Goal: Task Accomplishment & Management: Manage account settings

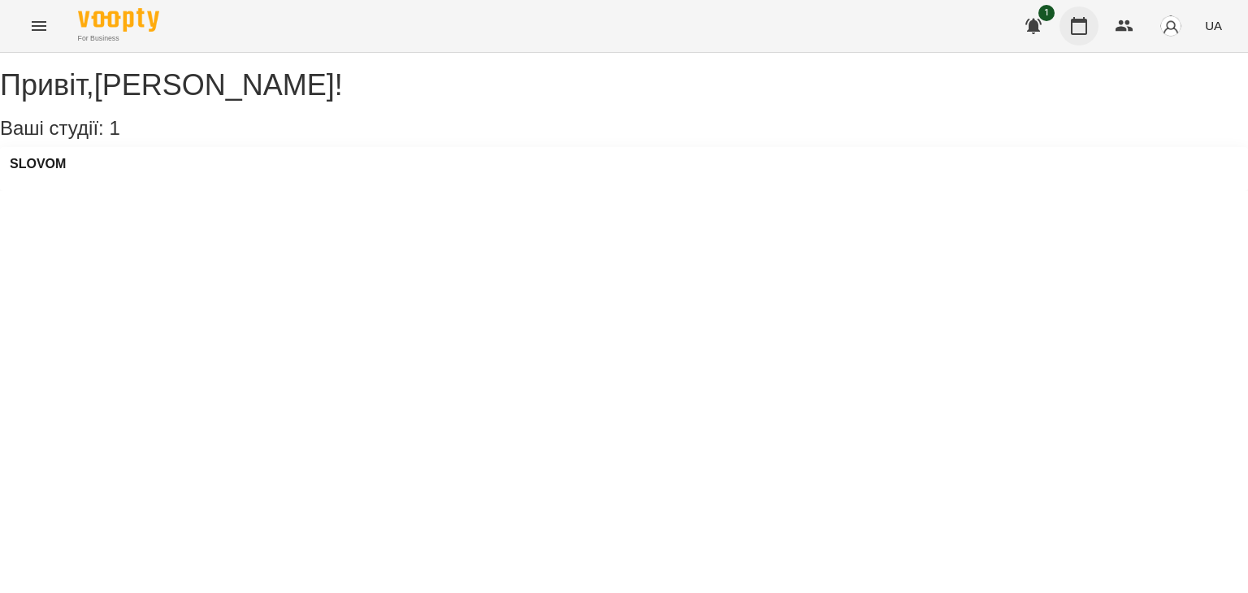
click at [1086, 26] on icon "button" at bounding box center [1079, 26] width 16 height 18
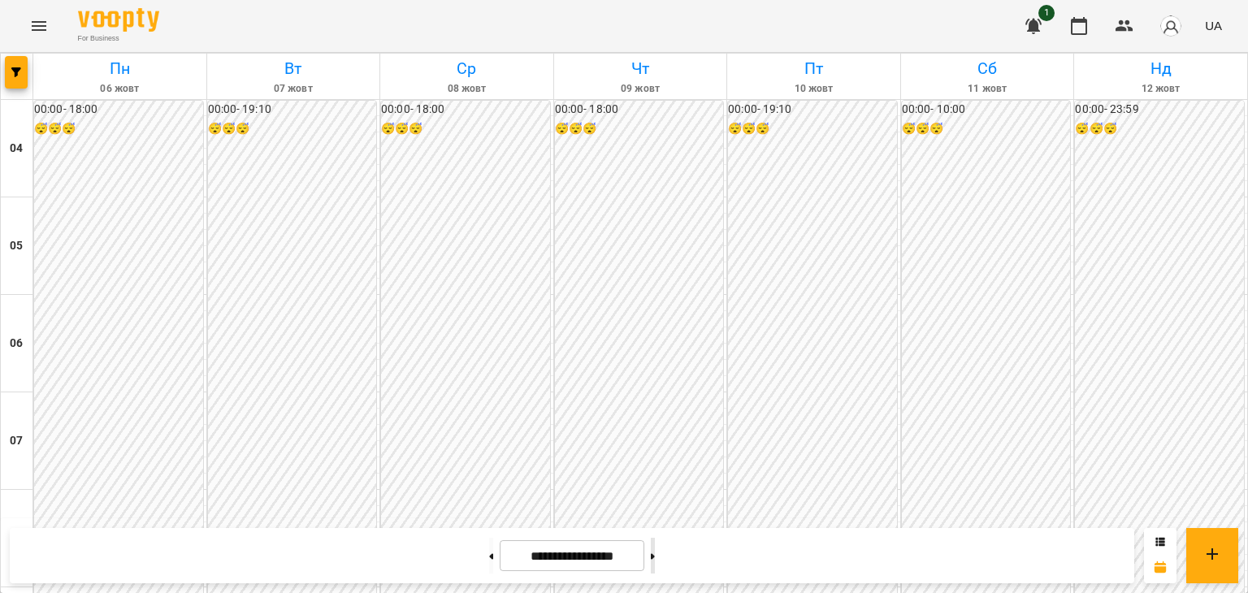
click at [655, 552] on button at bounding box center [653, 556] width 4 height 36
click at [489, 558] on button at bounding box center [491, 556] width 4 height 36
type input "**********"
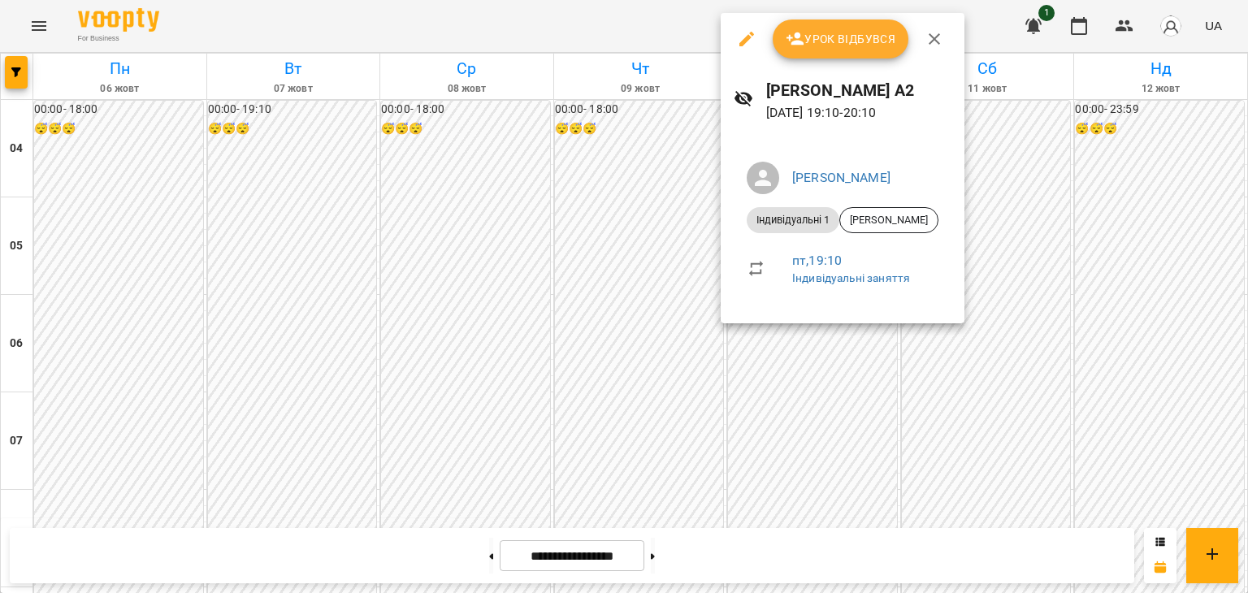
drag, startPoint x: 843, startPoint y: 37, endPoint x: 806, endPoint y: 46, distance: 38.4
click at [843, 37] on span "Урок відбувся" at bounding box center [841, 39] width 111 height 20
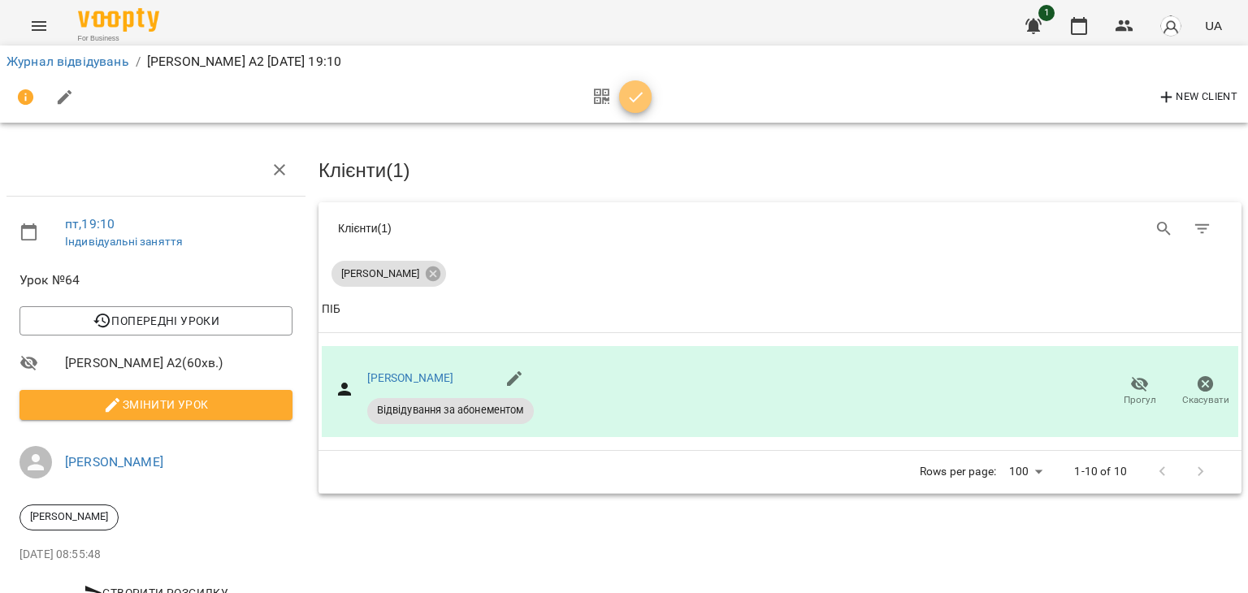
click at [633, 110] on button "button" at bounding box center [635, 96] width 33 height 33
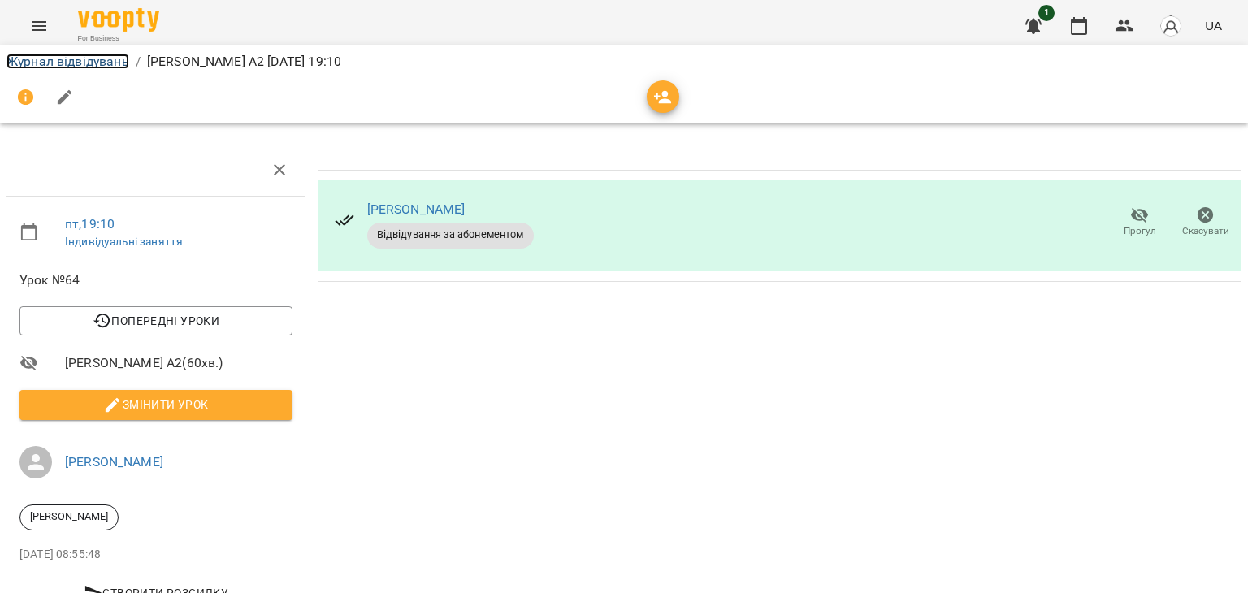
drag, startPoint x: 36, startPoint y: 63, endPoint x: 163, endPoint y: 69, distance: 127.7
click at [37, 65] on link "Журнал відвідувань" at bounding box center [68, 61] width 123 height 15
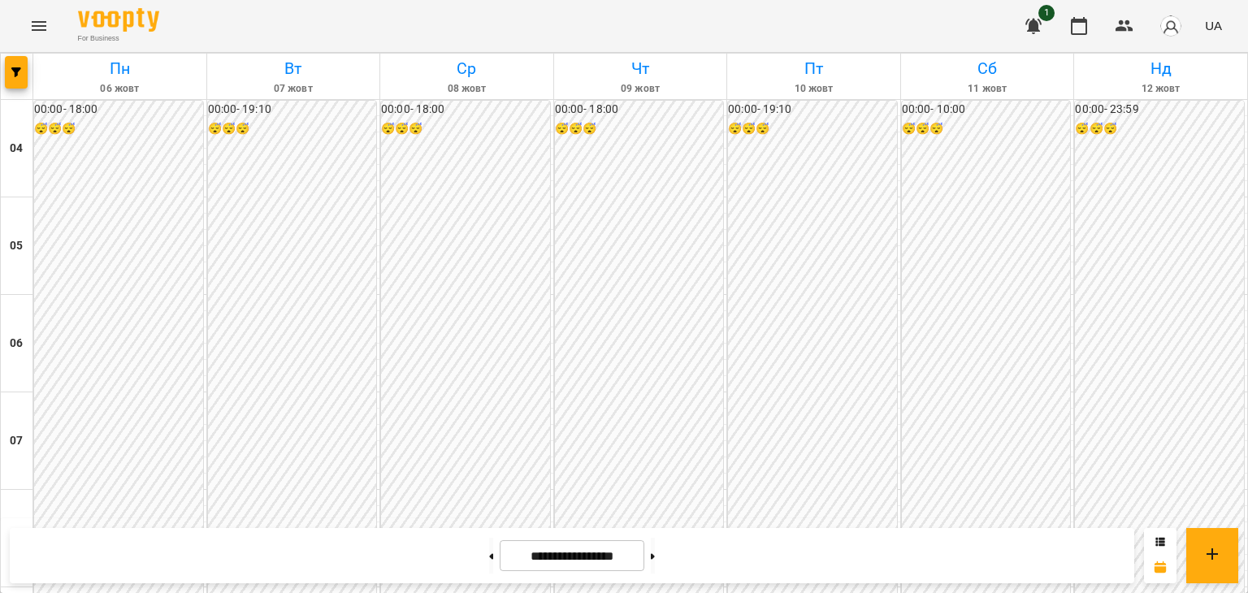
scroll to position [1359, 0]
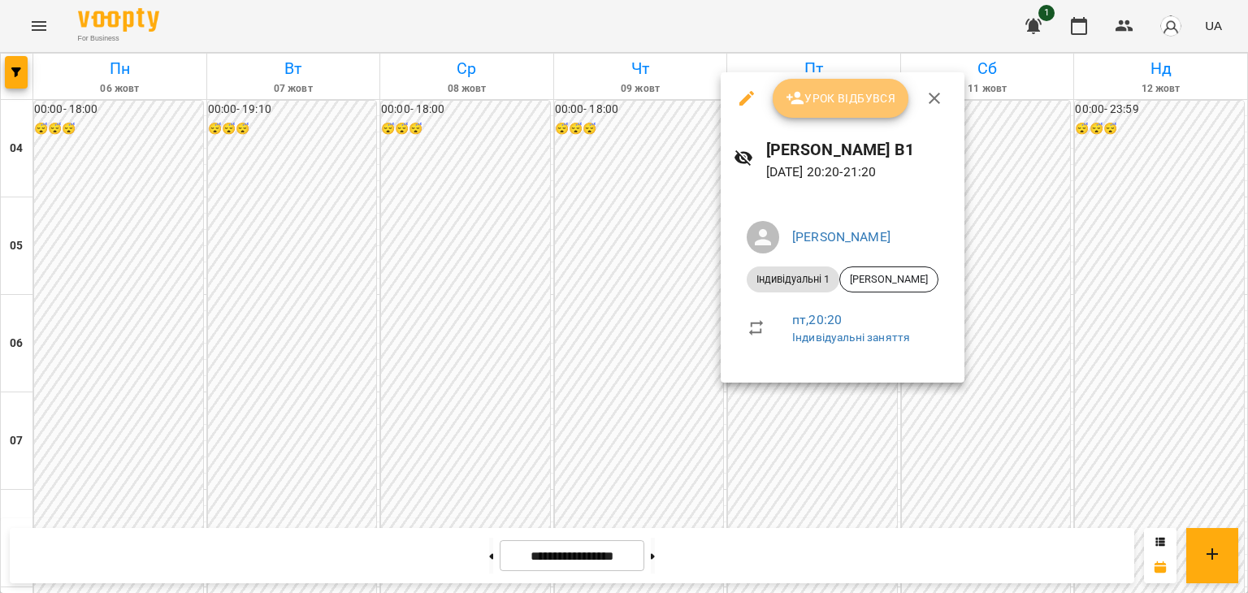
click at [846, 89] on span "Урок відбувся" at bounding box center [841, 99] width 111 height 20
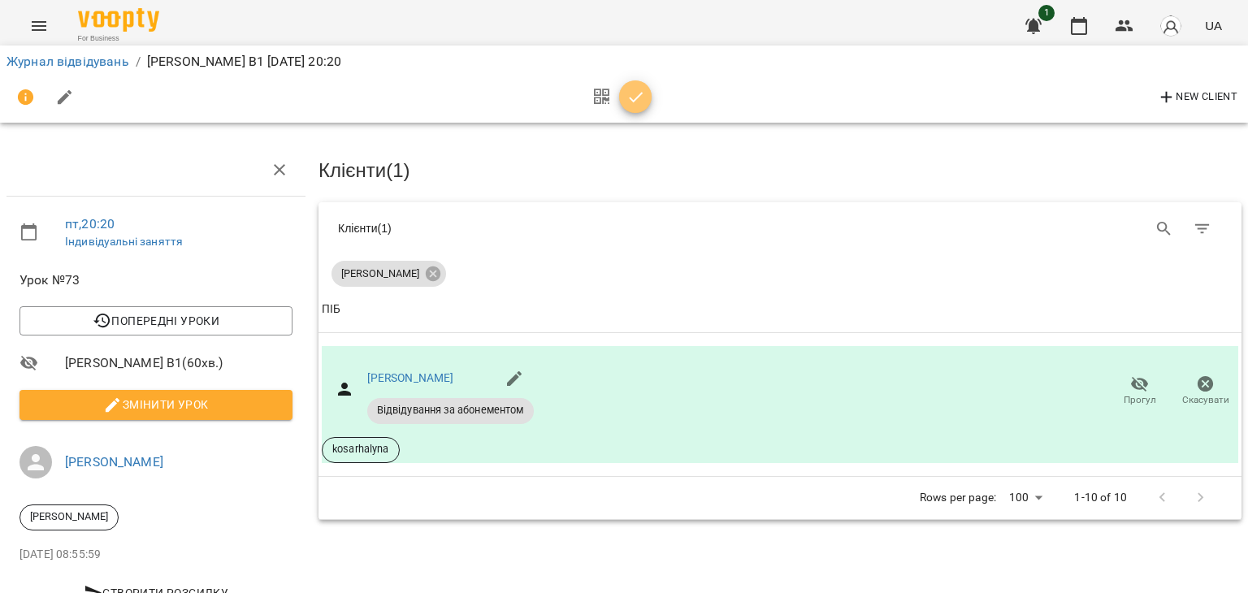
click at [631, 103] on icon "button" at bounding box center [636, 98] width 20 height 20
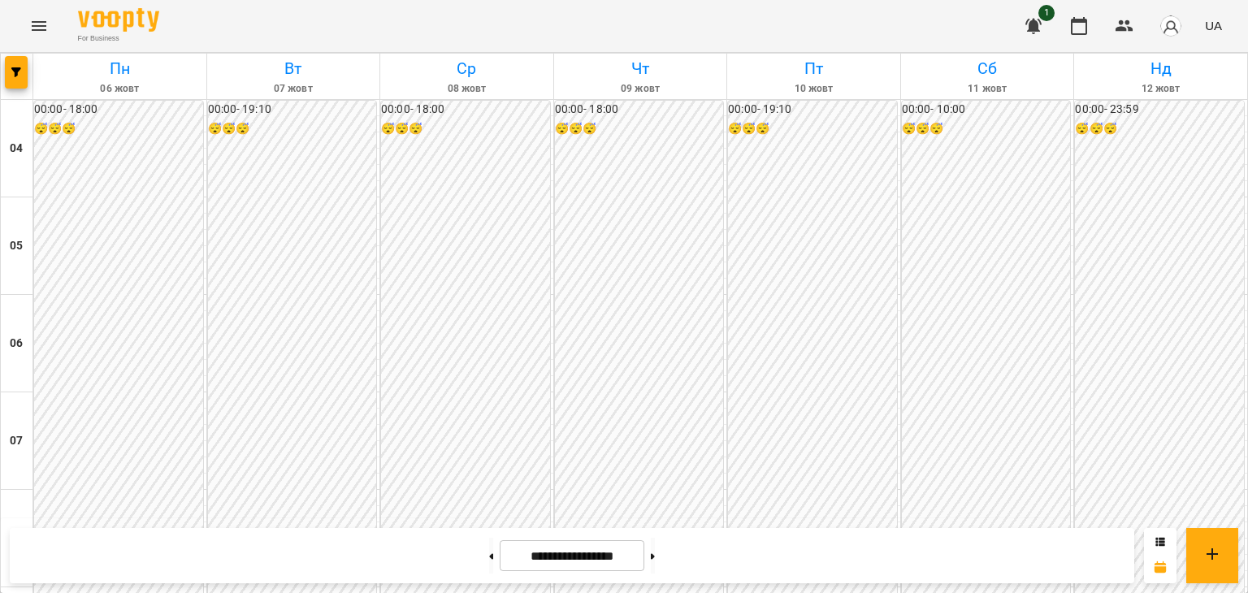
scroll to position [657, 0]
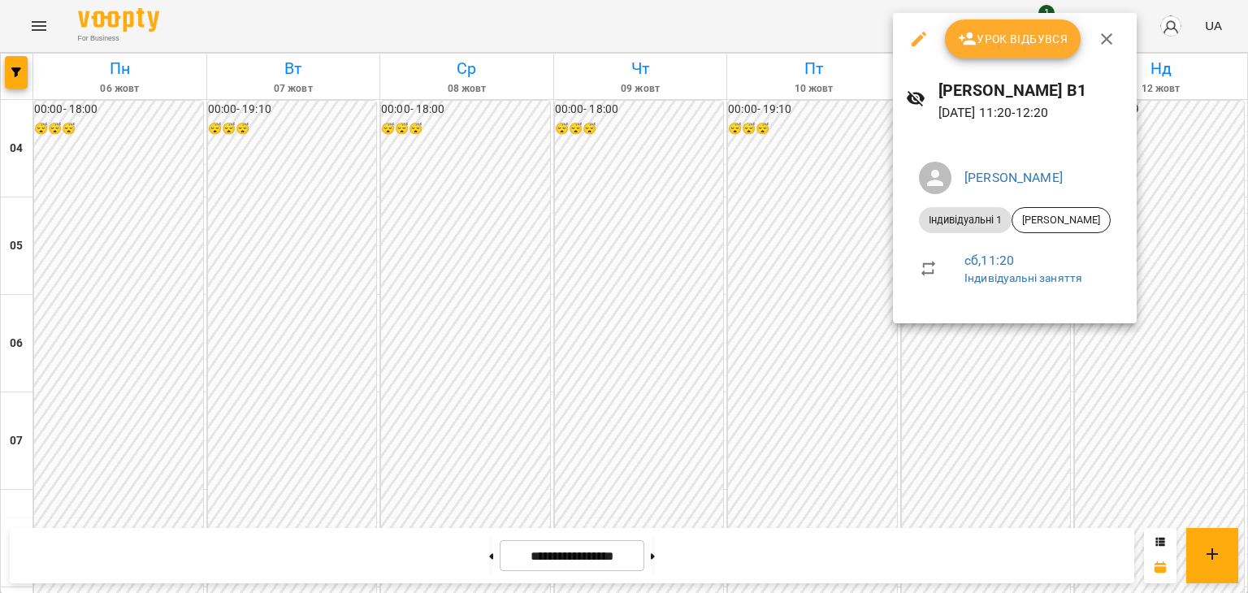
click at [741, 185] on div at bounding box center [624, 296] width 1248 height 593
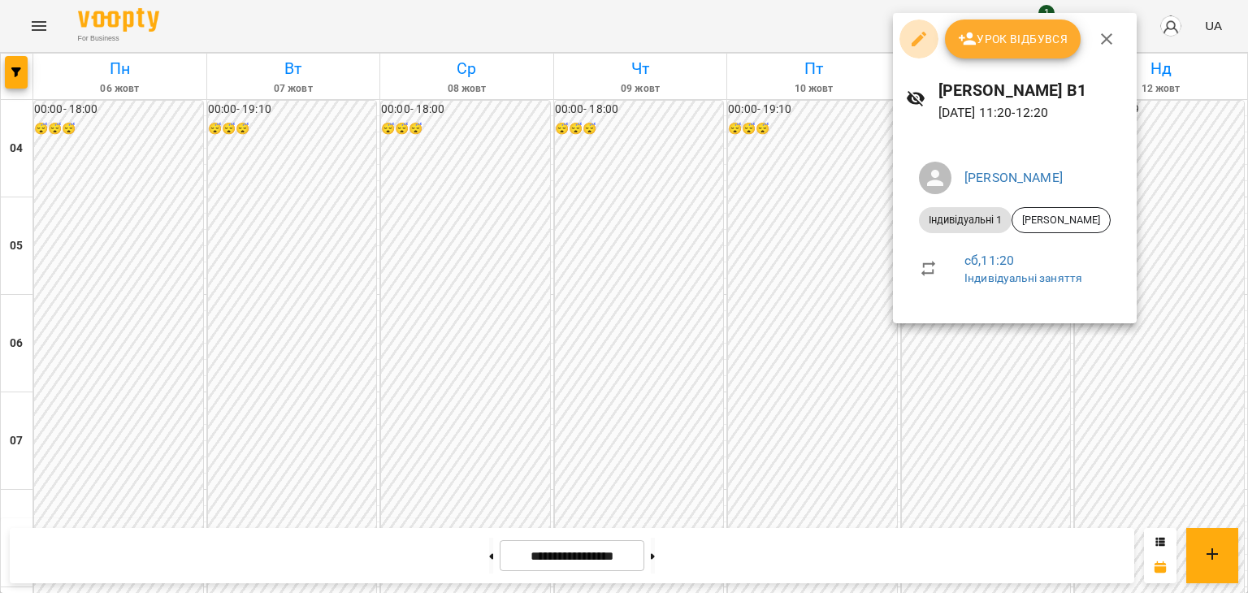
drag, startPoint x: 914, startPoint y: 37, endPoint x: 813, endPoint y: 56, distance: 102.6
click at [912, 37] on icon "button" at bounding box center [919, 39] width 20 height 20
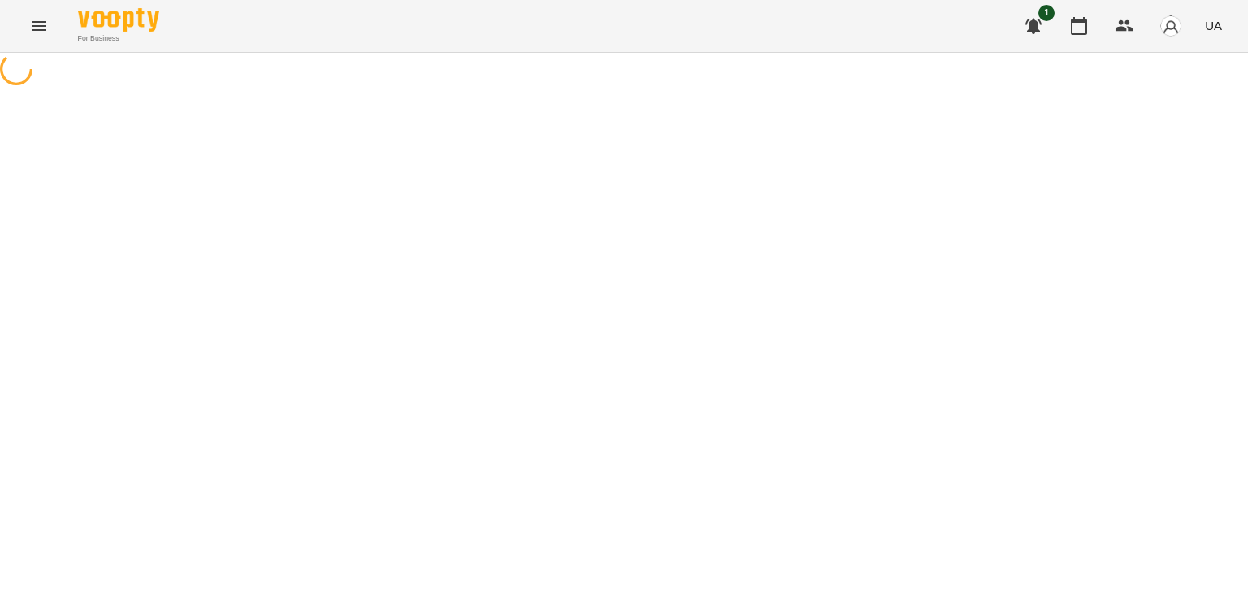
select select "**********"
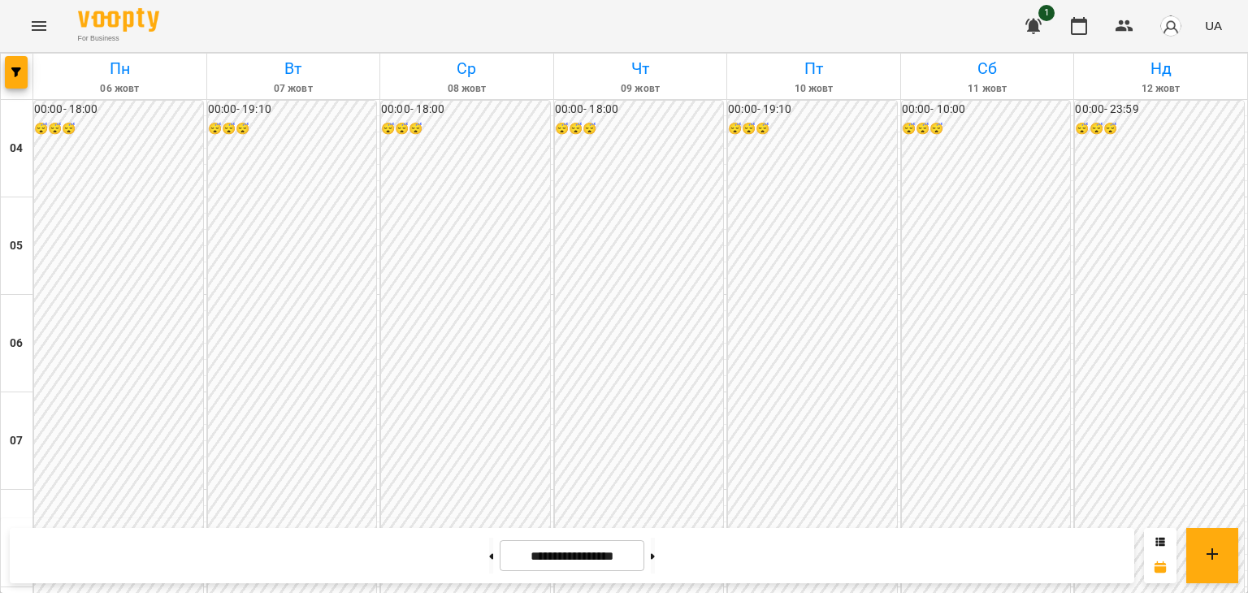
scroll to position [592, 0]
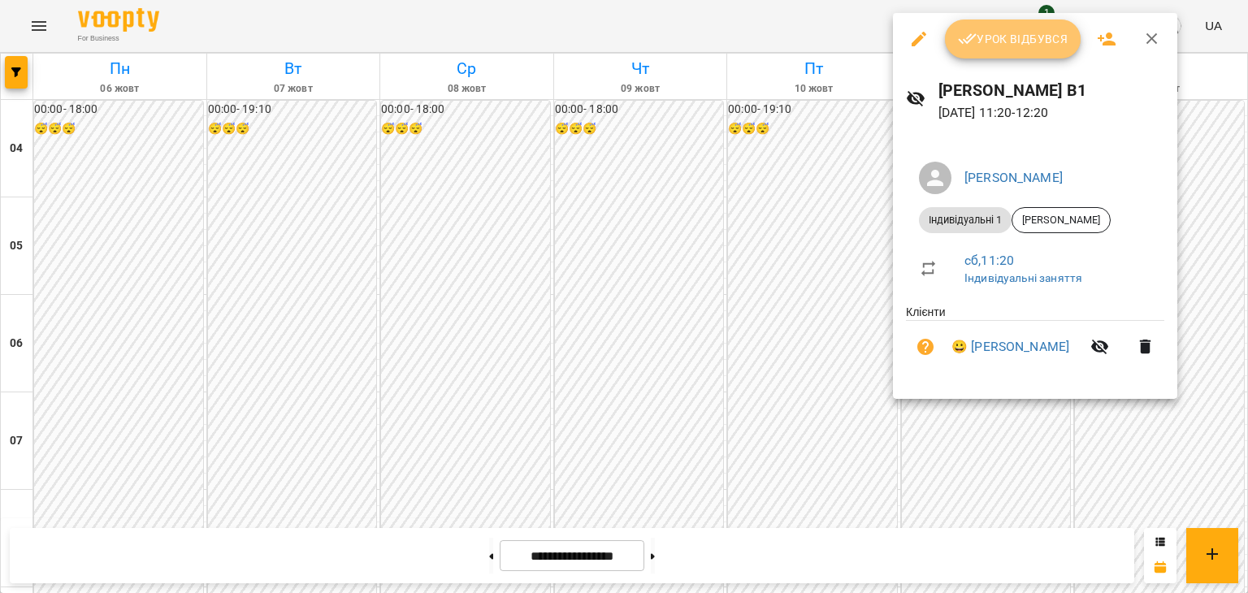
click at [987, 42] on span "Урок відбувся" at bounding box center [1013, 39] width 111 height 20
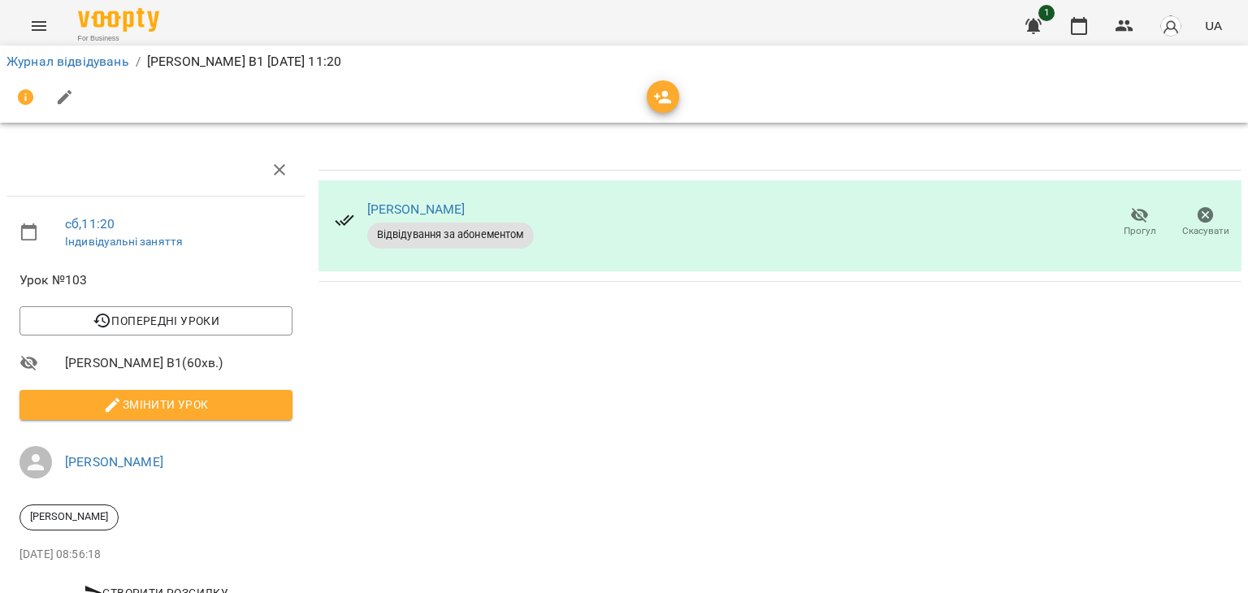
click at [1128, 231] on span "Прогул" at bounding box center [1140, 231] width 33 height 14
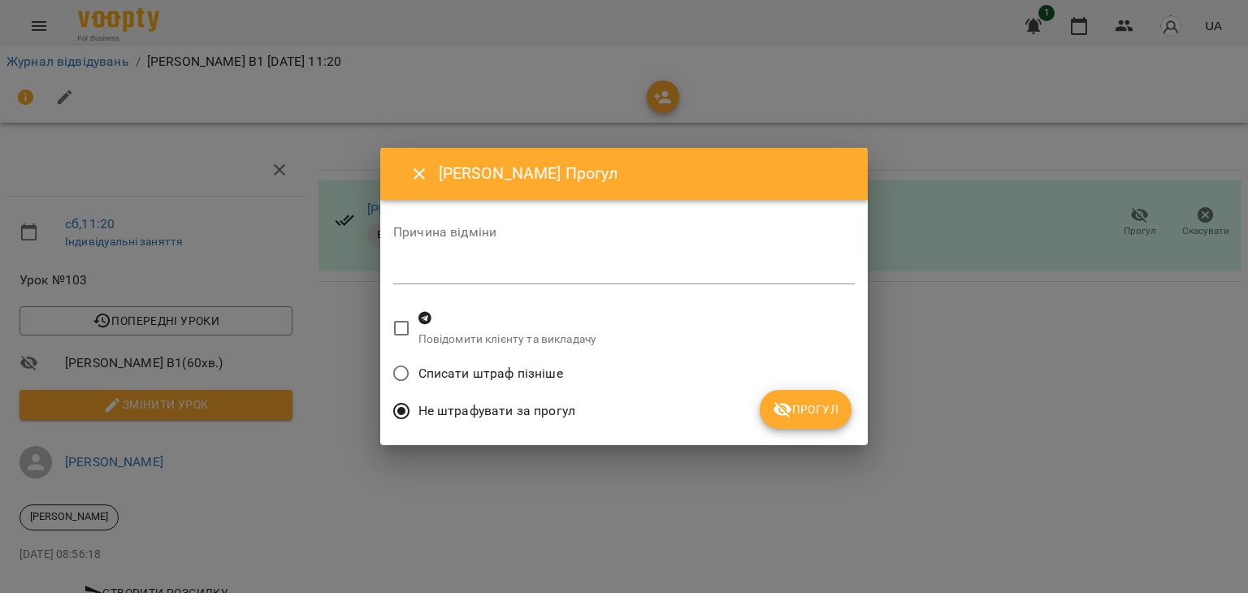
click at [804, 401] on span "Прогул" at bounding box center [806, 410] width 66 height 20
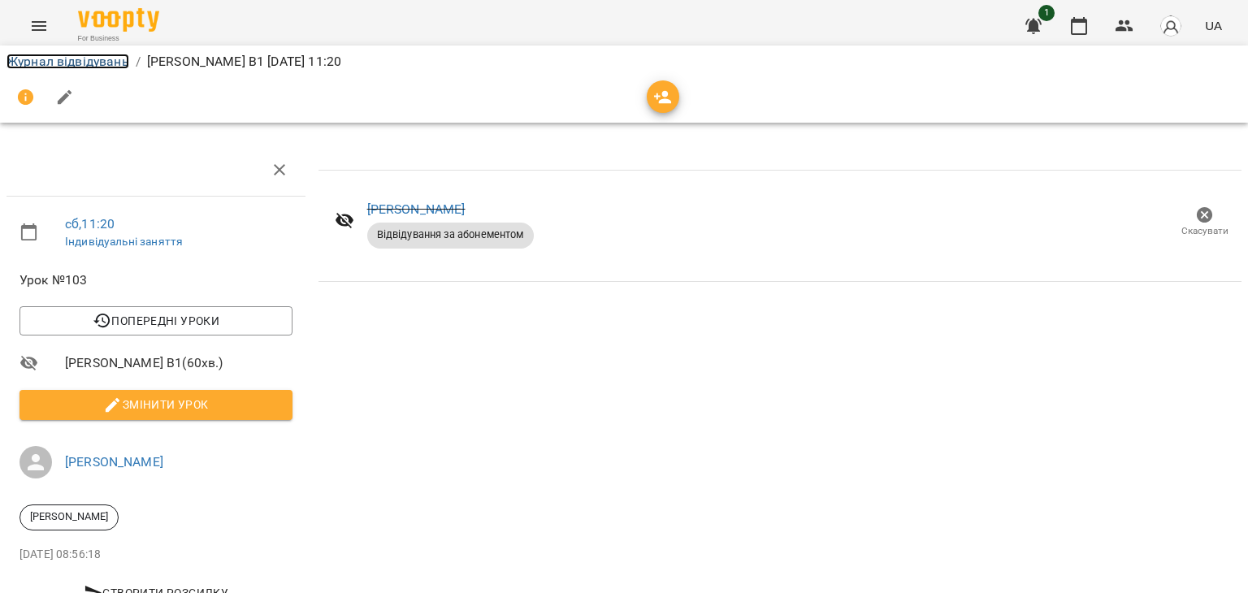
click at [115, 64] on link "Журнал відвідувань" at bounding box center [68, 61] width 123 height 15
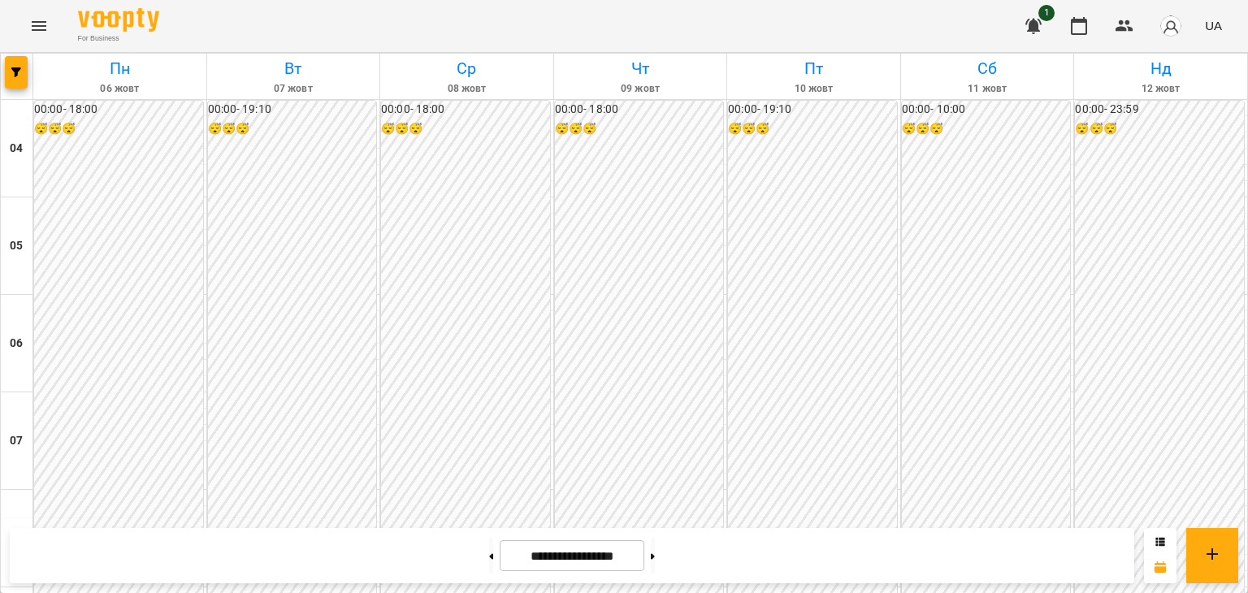
scroll to position [511, 0]
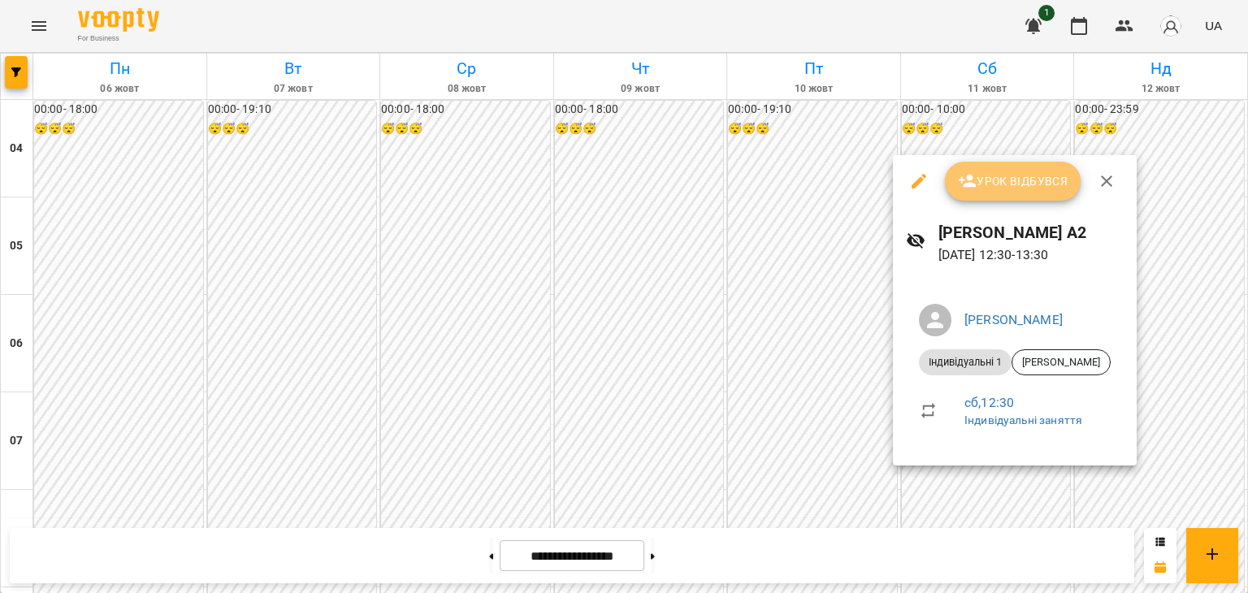
click at [1023, 192] on button "Урок відбувся" at bounding box center [1013, 181] width 137 height 39
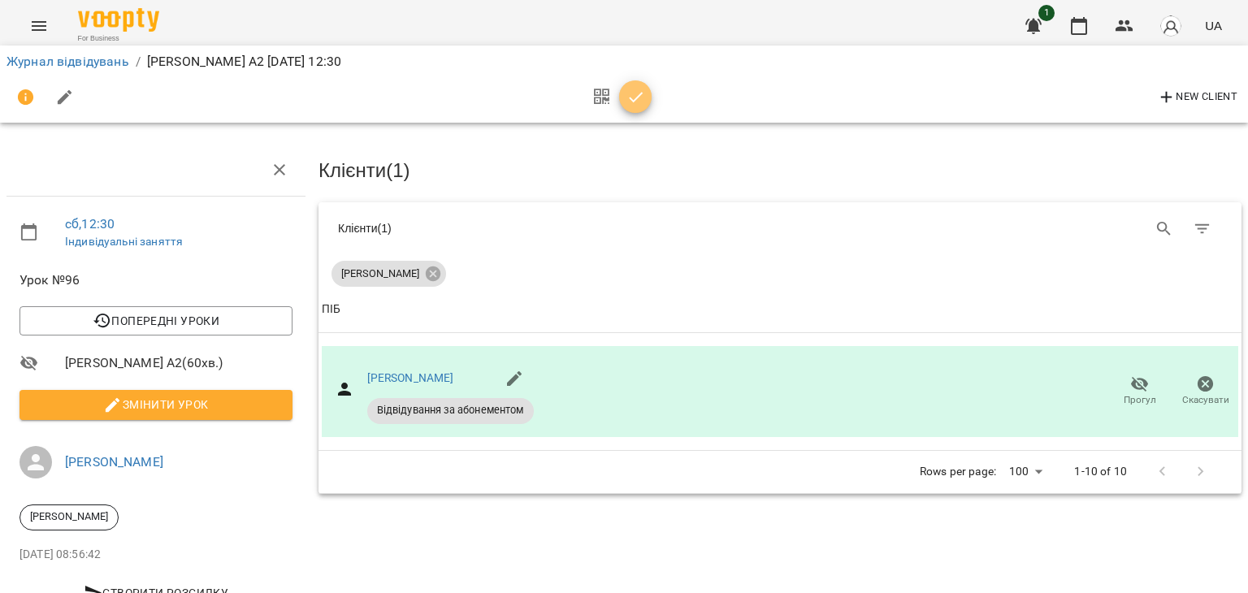
click at [632, 105] on icon "button" at bounding box center [636, 98] width 20 height 20
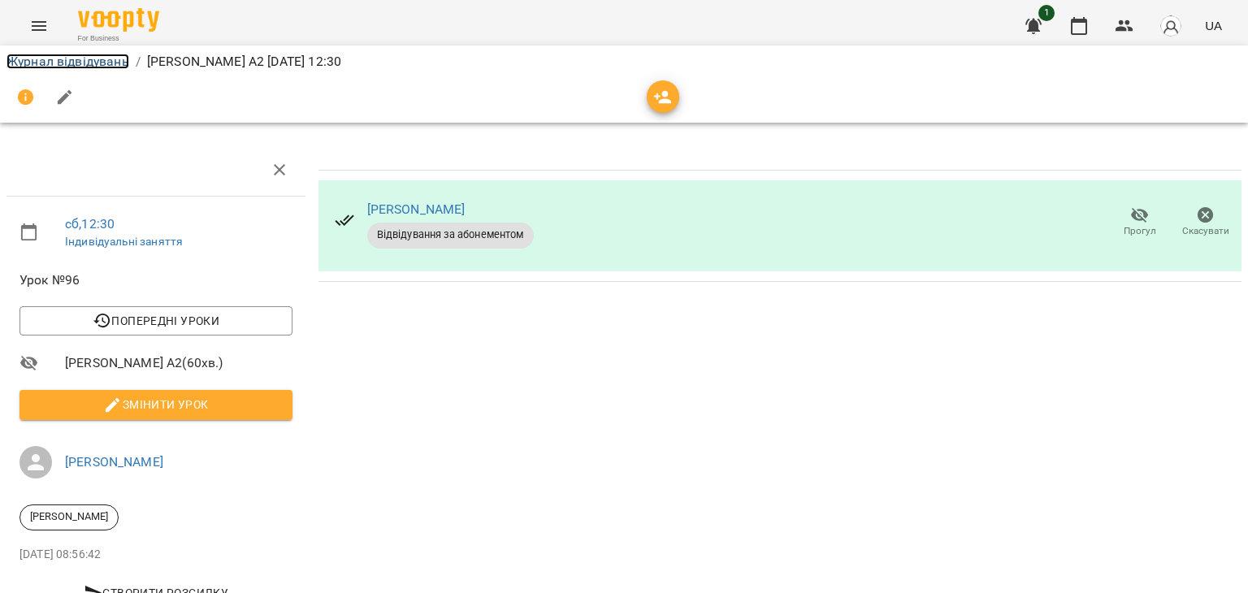
drag, startPoint x: 50, startPoint y: 63, endPoint x: 59, endPoint y: 60, distance: 9.3
click at [52, 63] on link "Журнал відвідувань" at bounding box center [68, 61] width 123 height 15
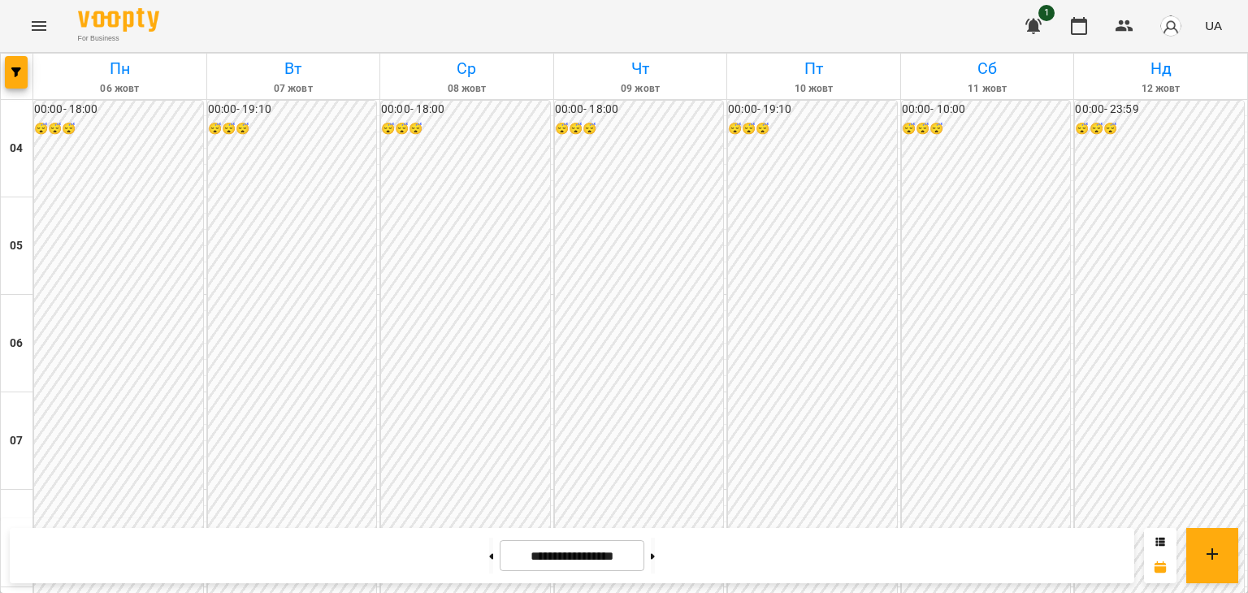
scroll to position [877, 0]
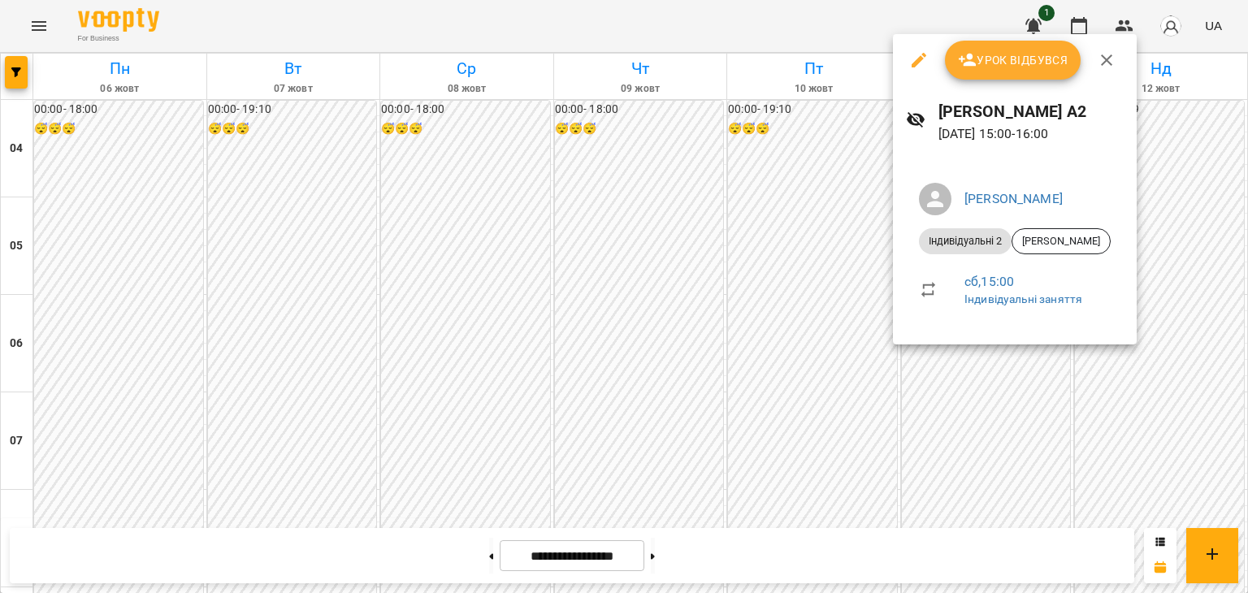
click at [914, 59] on icon "button" at bounding box center [919, 60] width 20 height 20
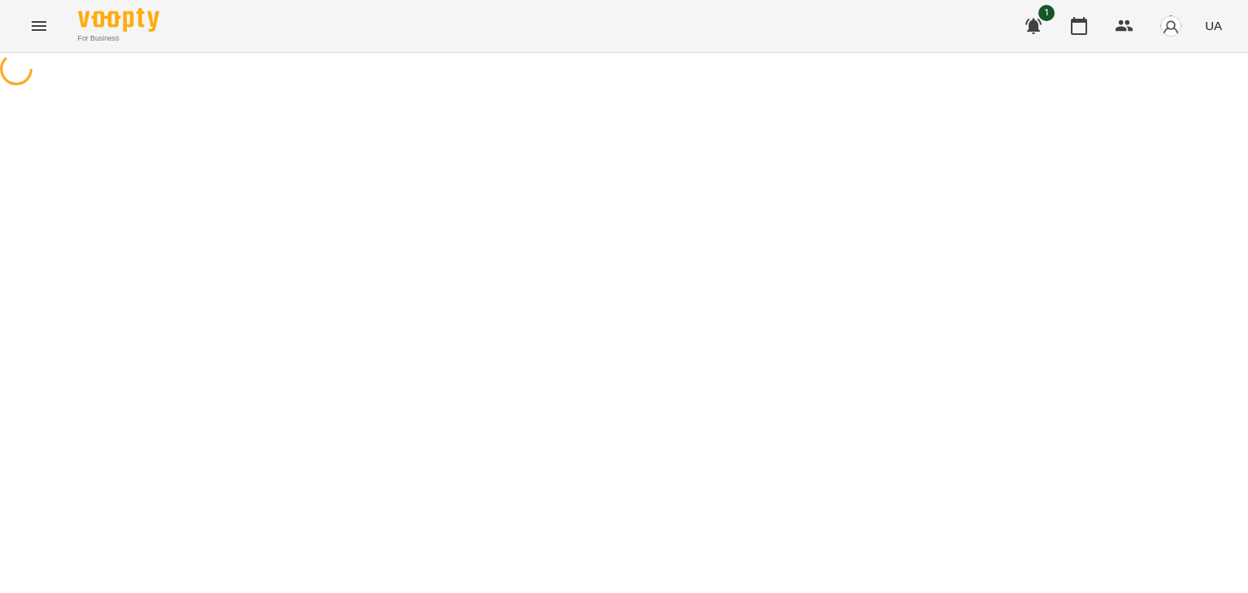
select select "**********"
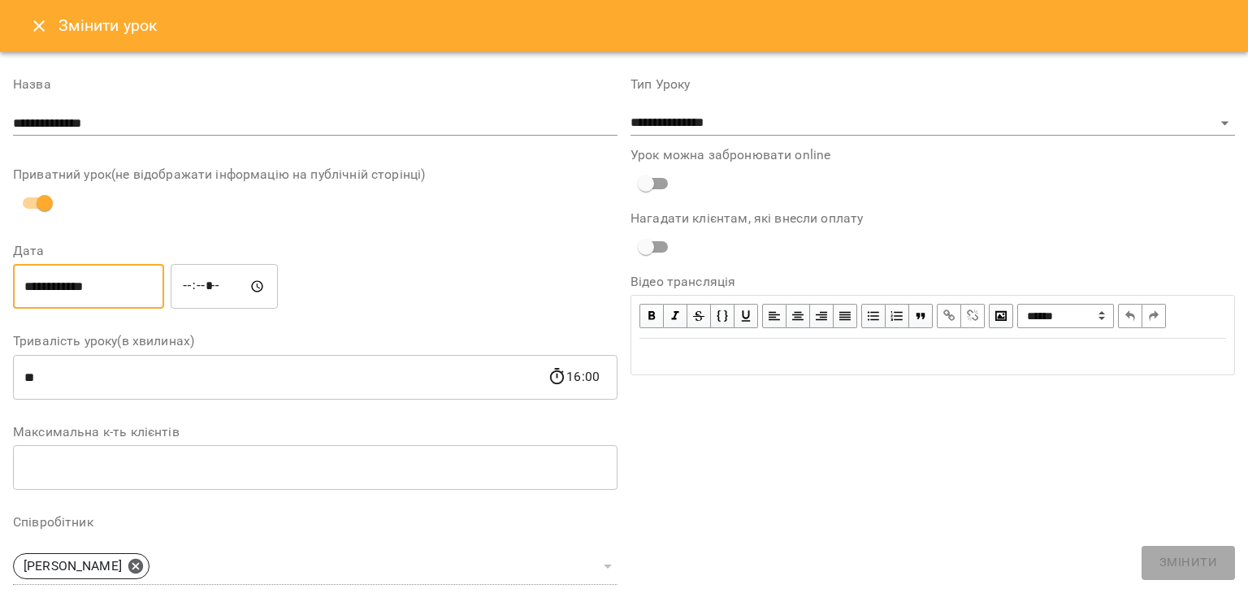
click at [107, 288] on input "**********" at bounding box center [88, 287] width 151 height 46
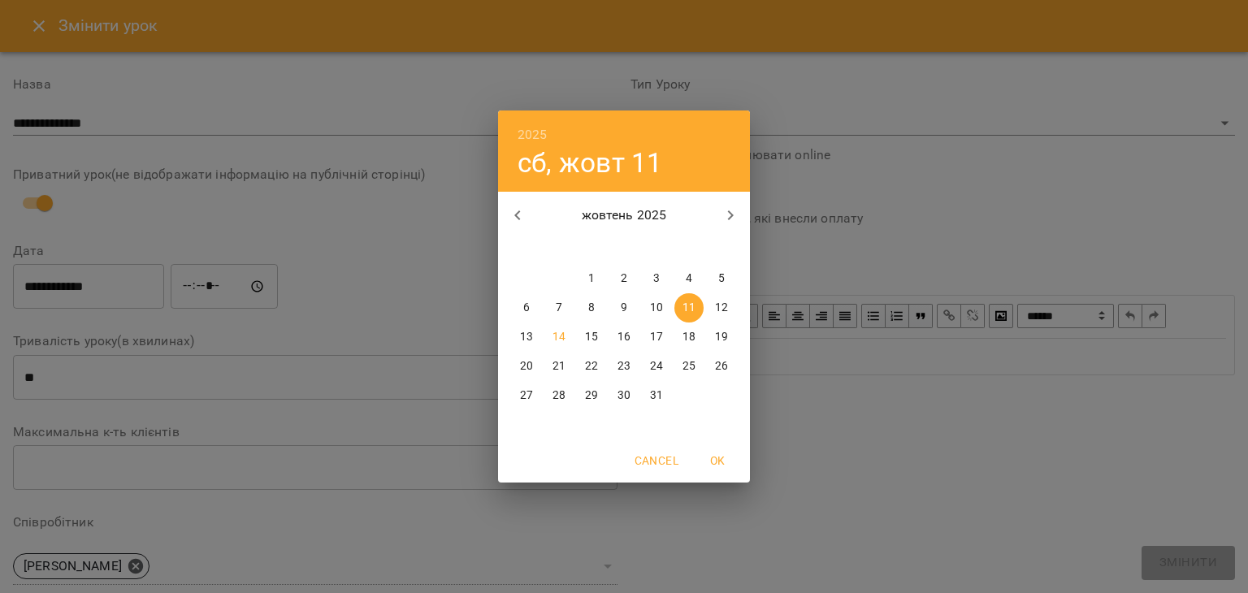
click at [719, 311] on p "12" at bounding box center [721, 308] width 13 height 16
type input "**********"
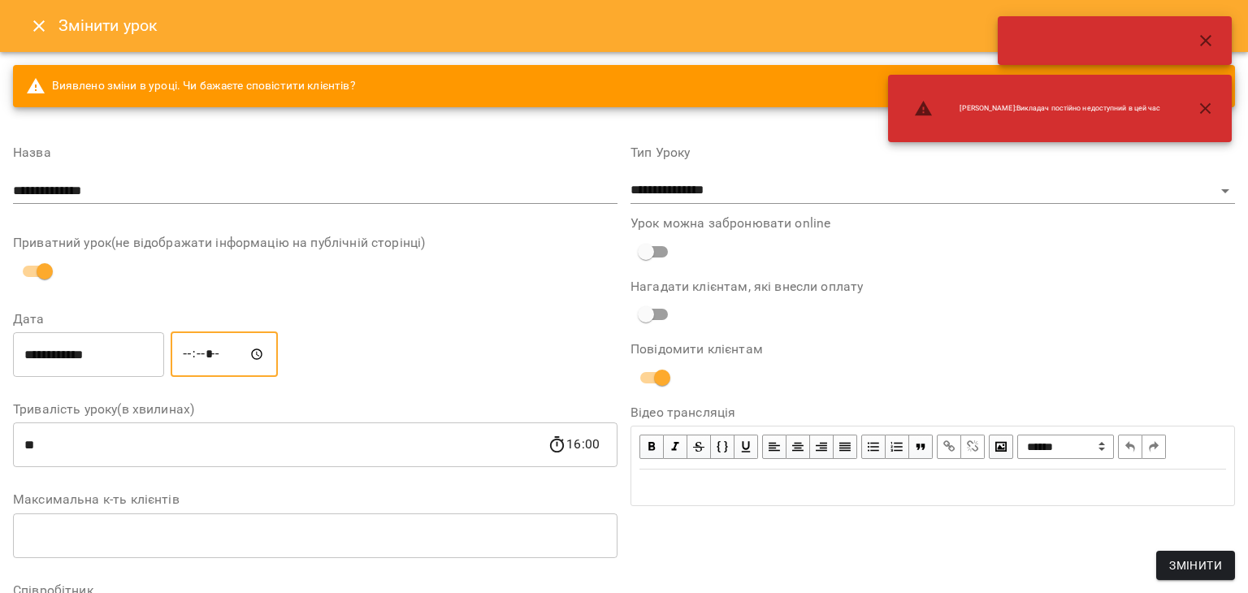
click at [208, 349] on input "*****" at bounding box center [224, 355] width 107 height 46
click at [208, 348] on input "*****" at bounding box center [224, 355] width 107 height 46
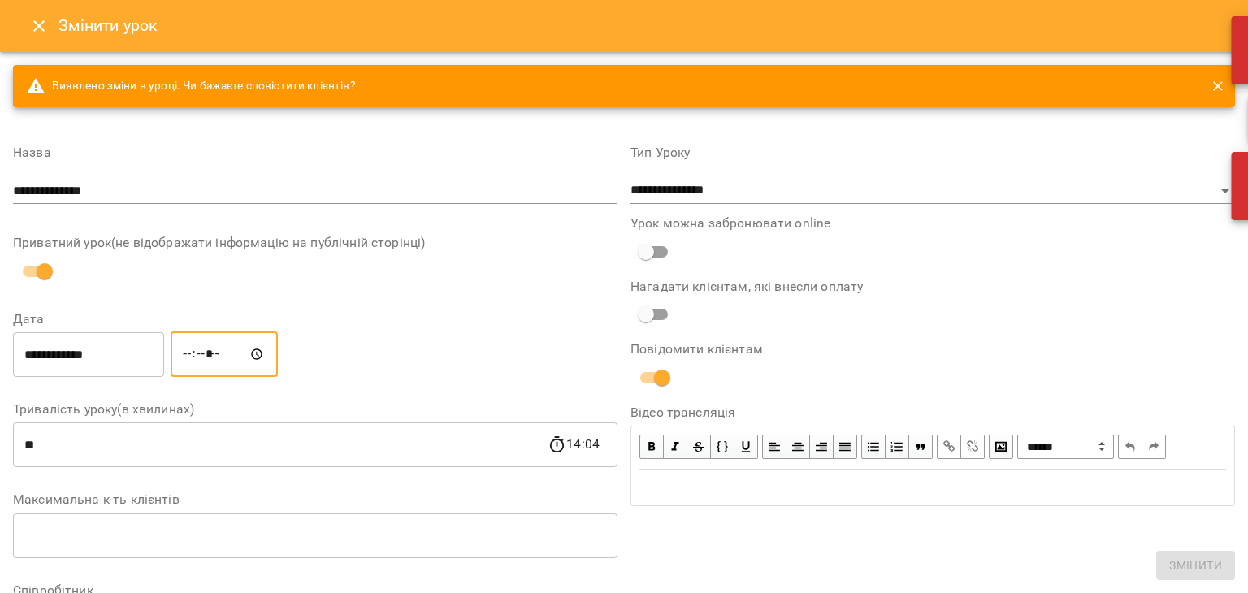
type input "*****"
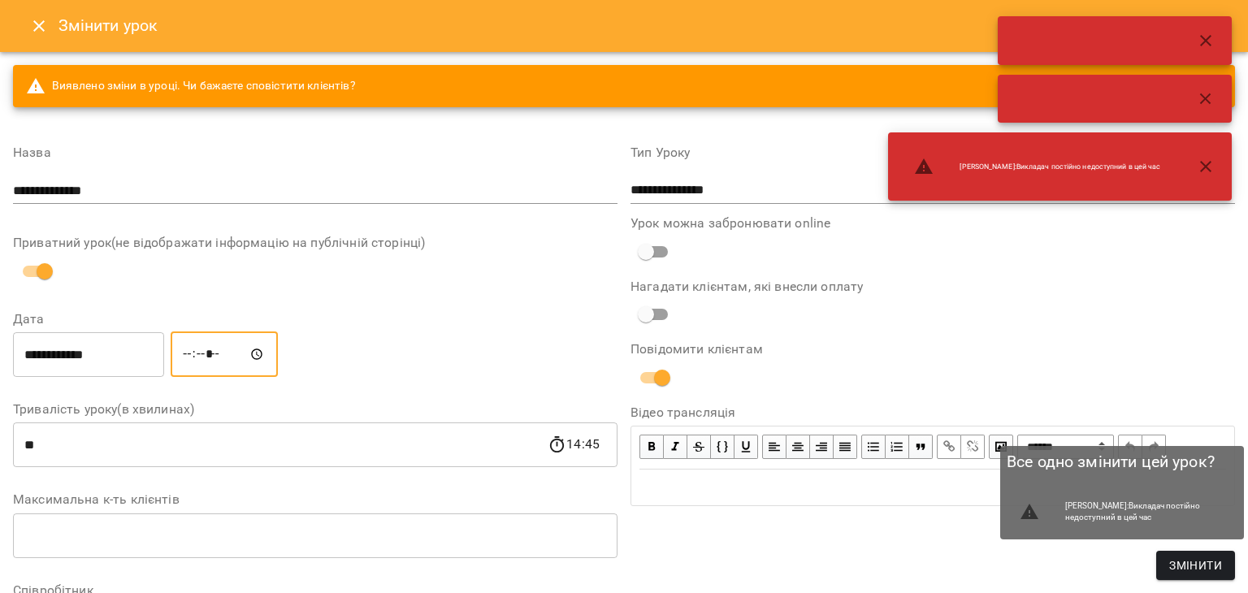
click at [1186, 564] on span "Змінити" at bounding box center [1195, 566] width 53 height 20
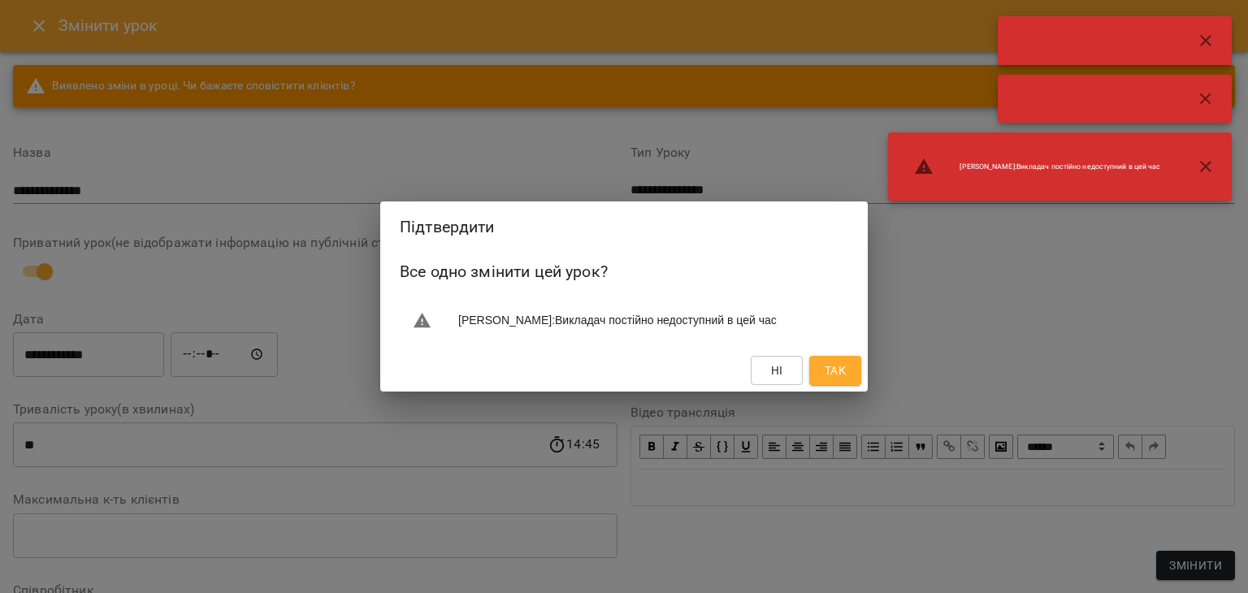
click at [831, 374] on span "Так" at bounding box center [835, 371] width 21 height 20
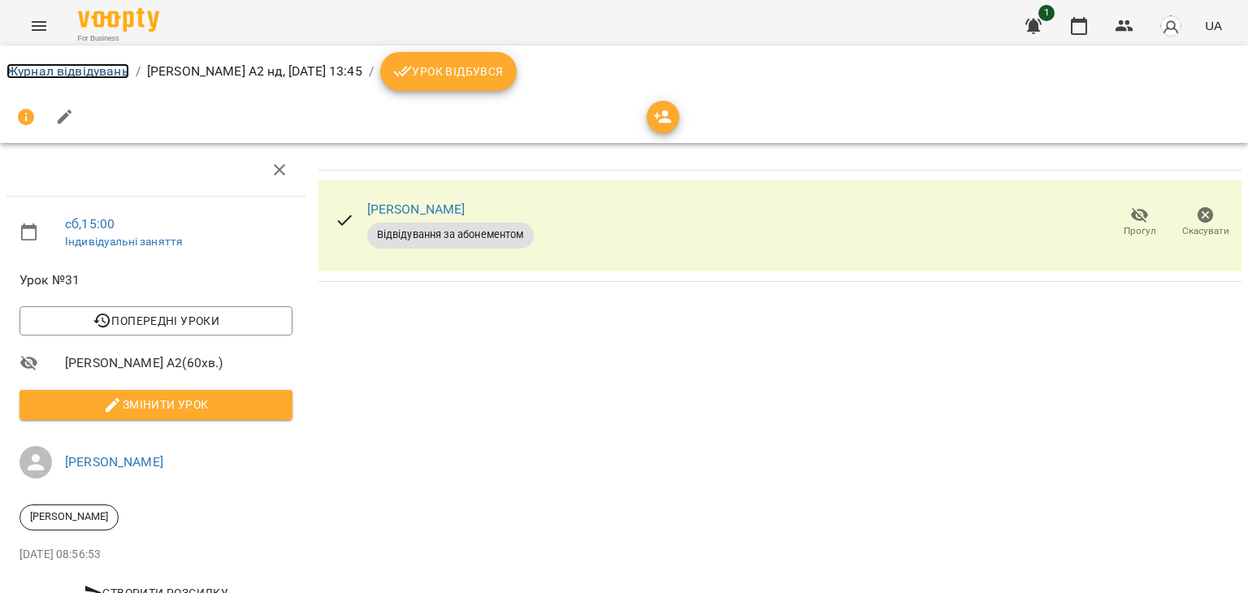
click at [33, 72] on link "Журнал відвідувань" at bounding box center [68, 70] width 123 height 15
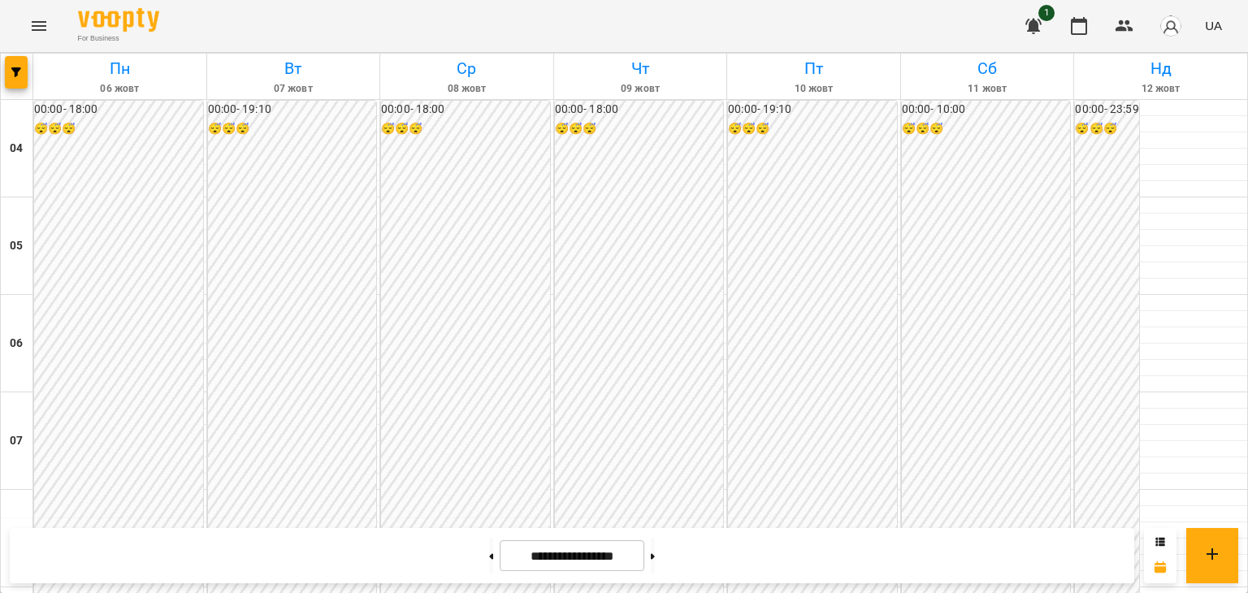
scroll to position [763, 0]
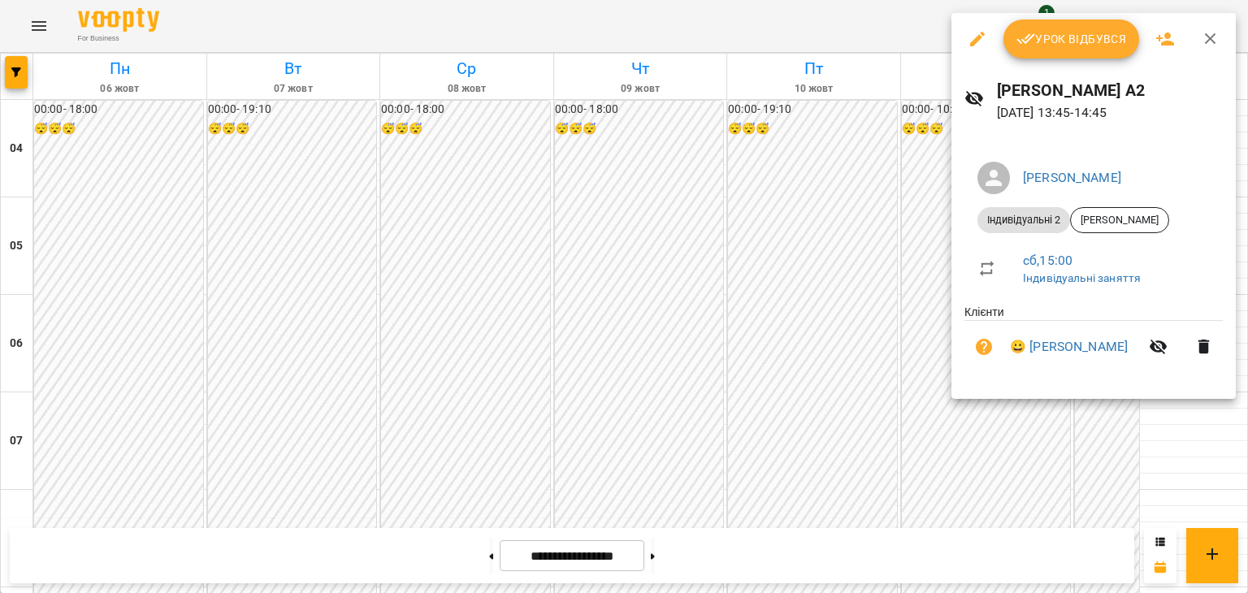
click at [1081, 33] on span "Урок відбувся" at bounding box center [1071, 39] width 111 height 20
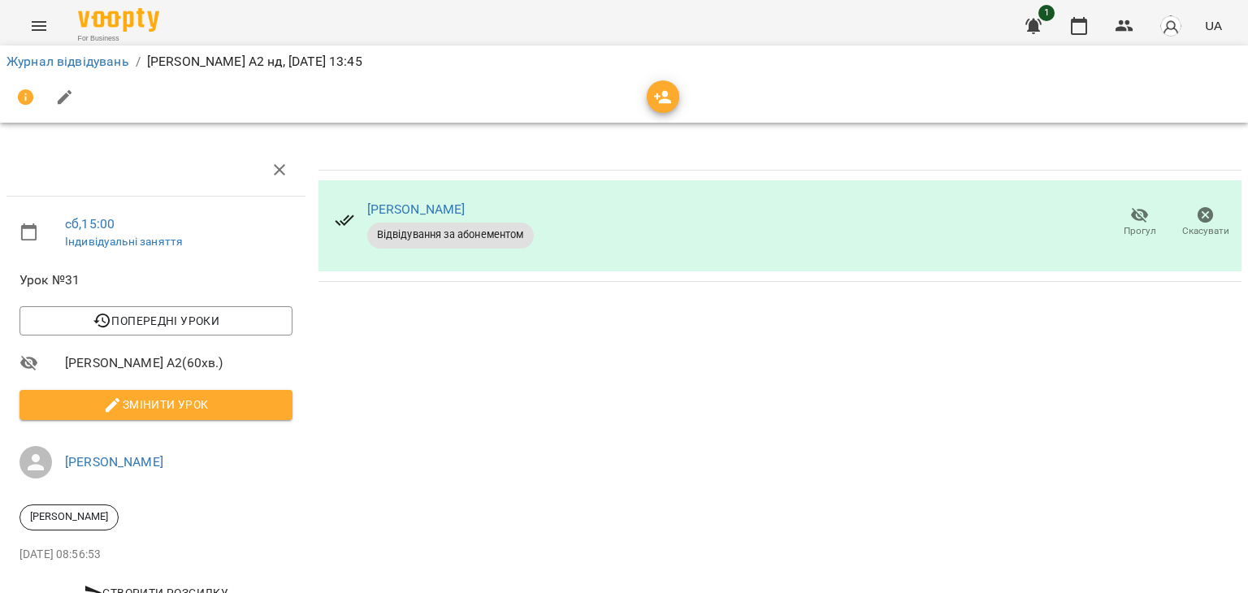
click at [663, 92] on icon "button" at bounding box center [663, 97] width 18 height 13
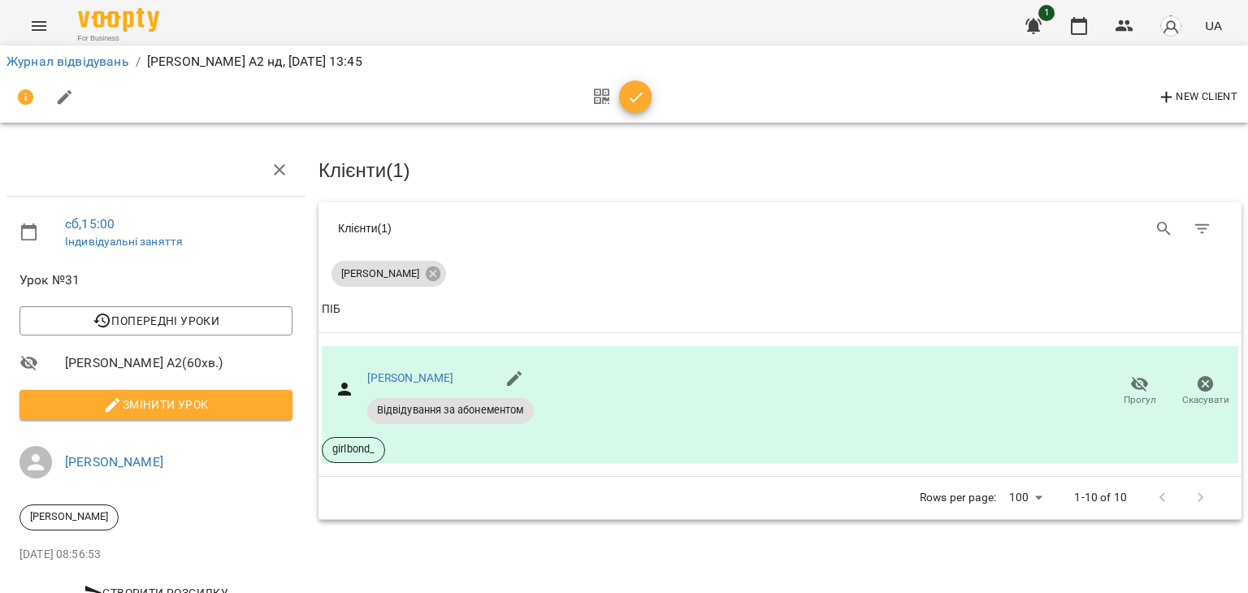
click at [626, 89] on icon "button" at bounding box center [636, 98] width 20 height 20
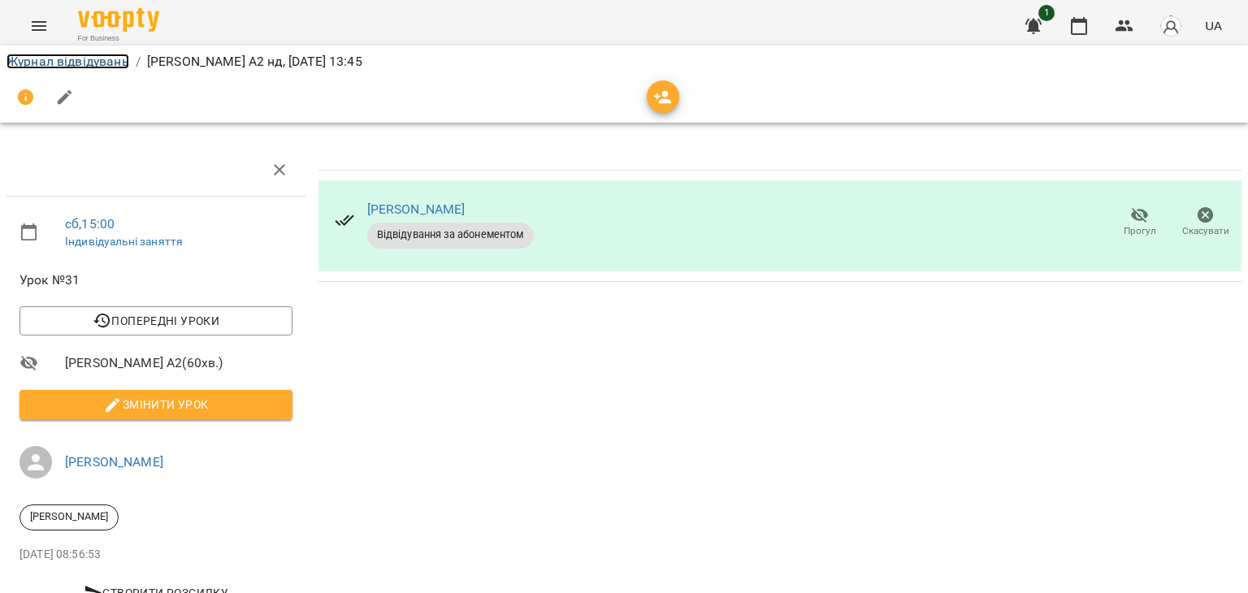
click at [38, 54] on link "Журнал відвідувань" at bounding box center [68, 61] width 123 height 15
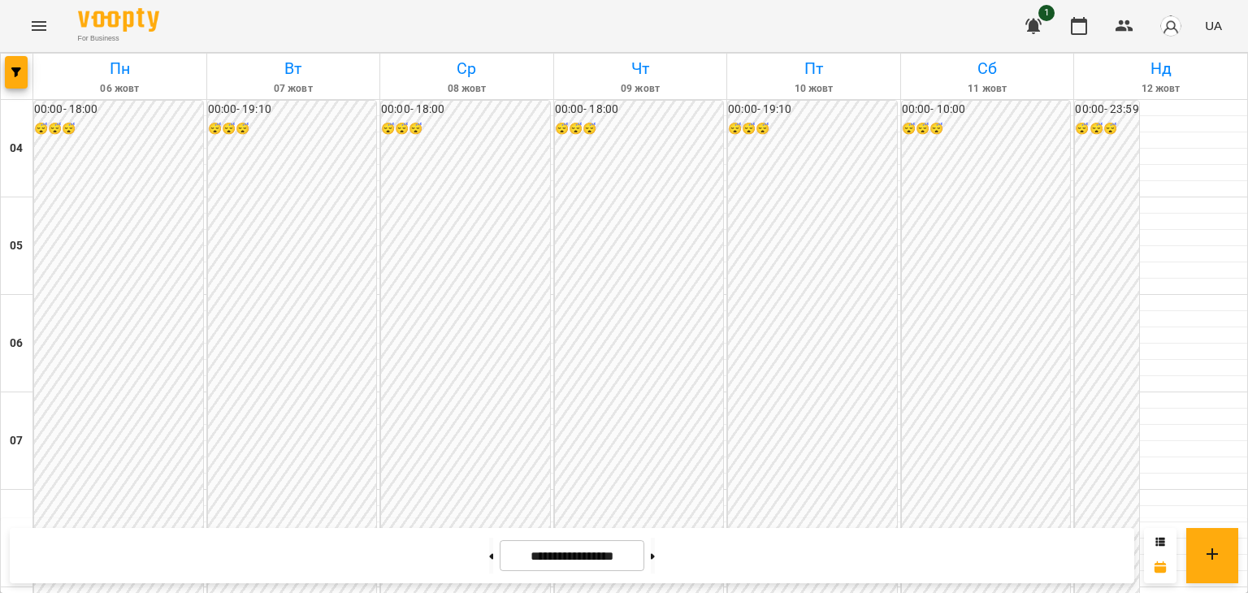
drag, startPoint x: 674, startPoint y: 557, endPoint x: 614, endPoint y: 560, distance: 59.4
click at [655, 557] on button at bounding box center [653, 556] width 4 height 36
type input "**********"
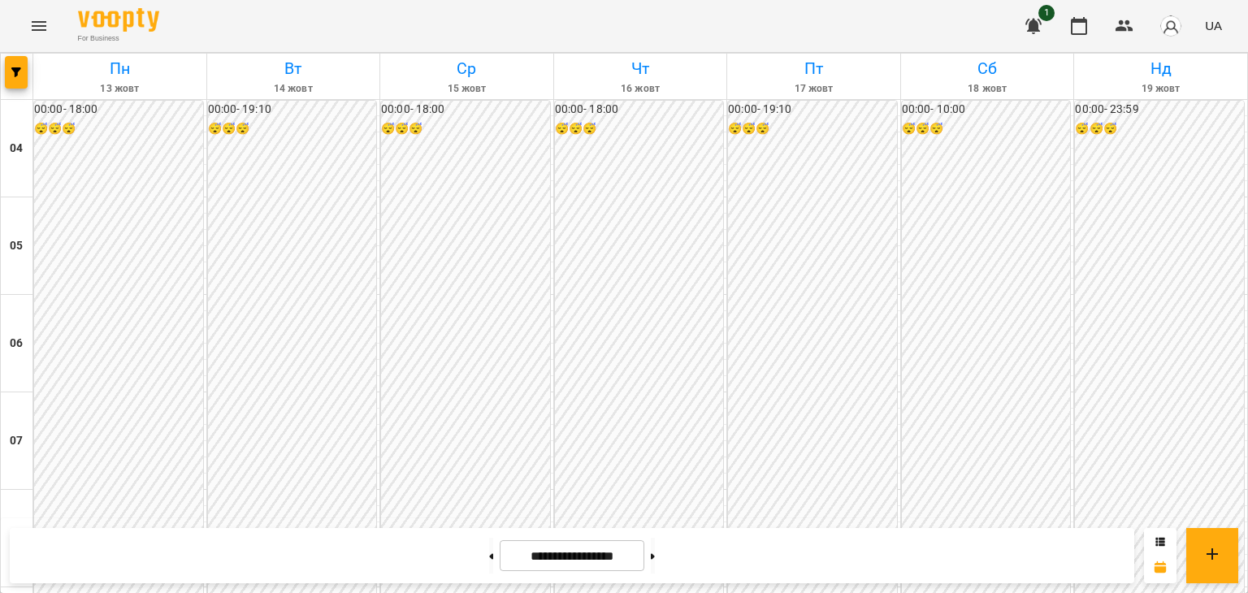
scroll to position [1354, 0]
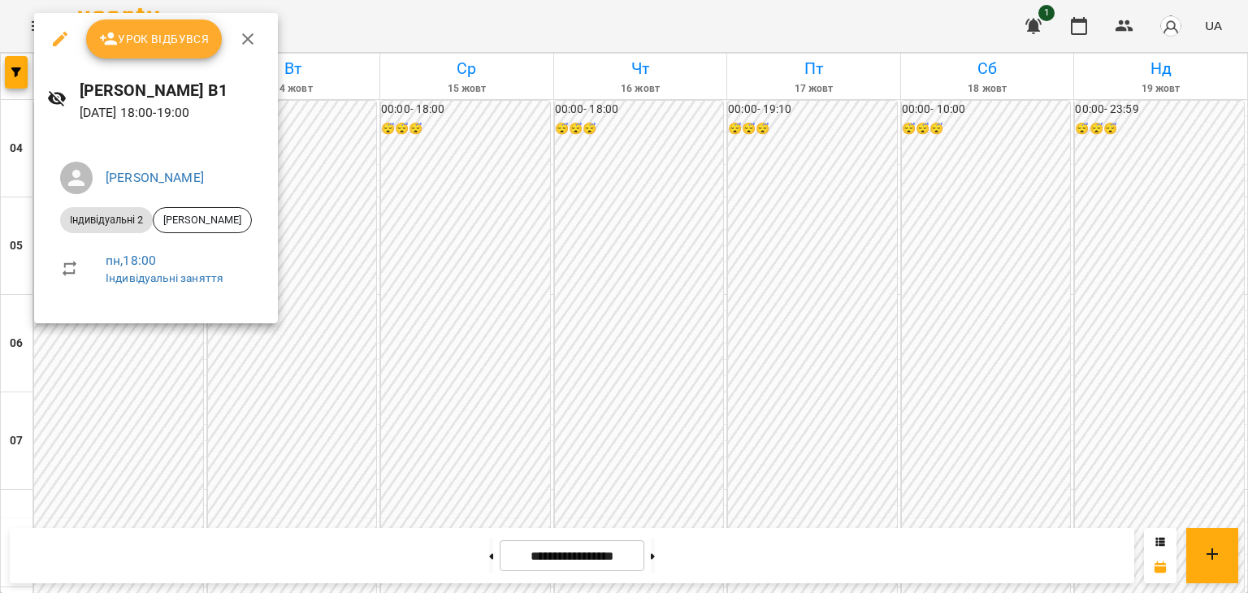
drag, startPoint x: 159, startPoint y: 50, endPoint x: 193, endPoint y: 56, distance: 34.7
click at [159, 50] on button "Урок відбувся" at bounding box center [154, 39] width 137 height 39
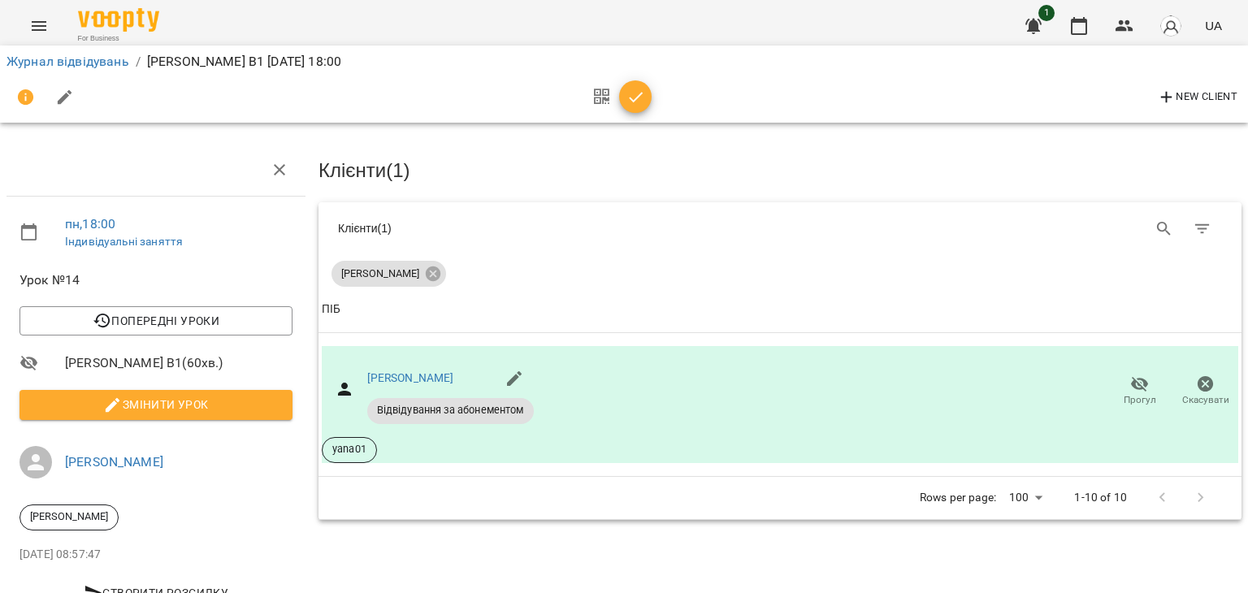
click at [635, 92] on icon "button" at bounding box center [636, 98] width 20 height 20
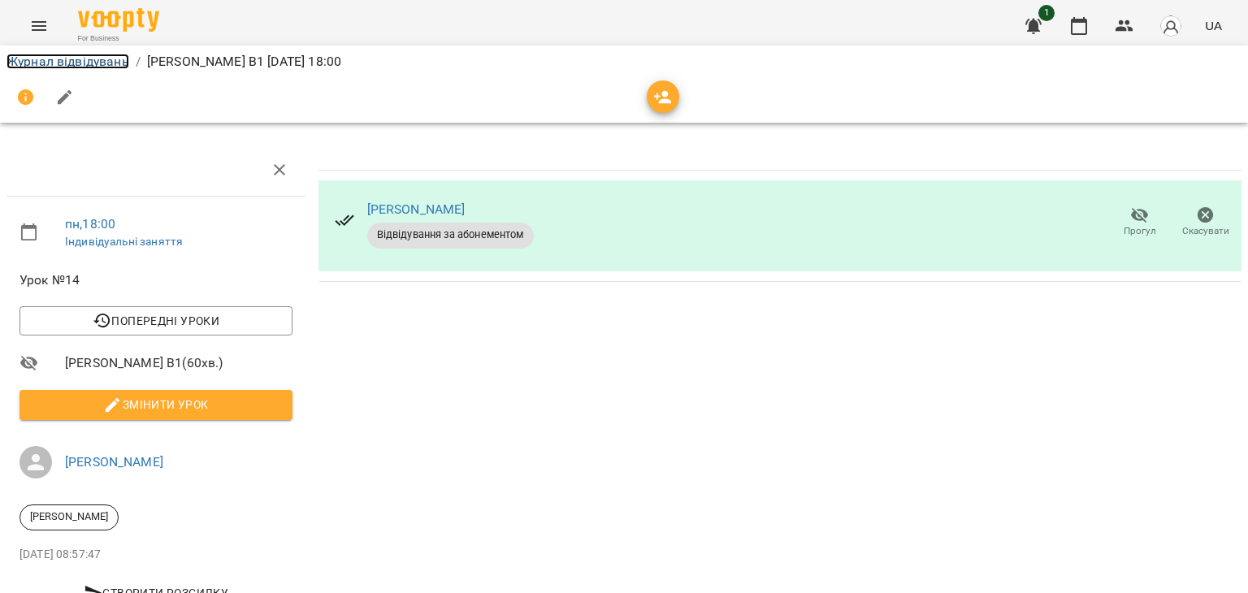
click at [46, 63] on link "Журнал відвідувань" at bounding box center [68, 61] width 123 height 15
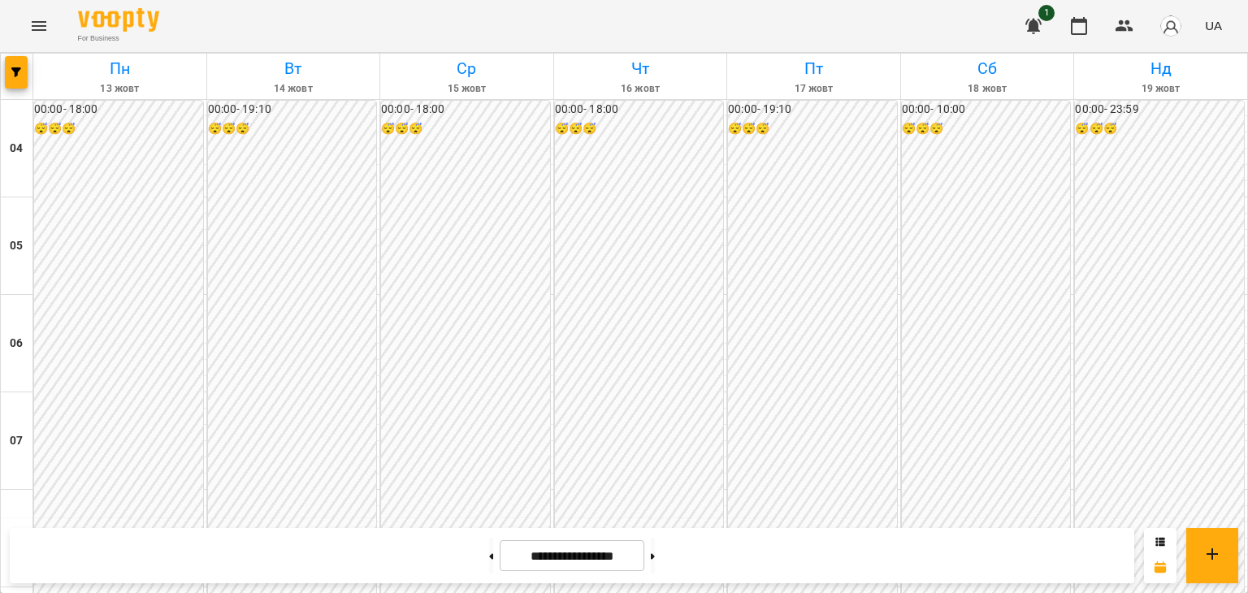
scroll to position [1231, 0]
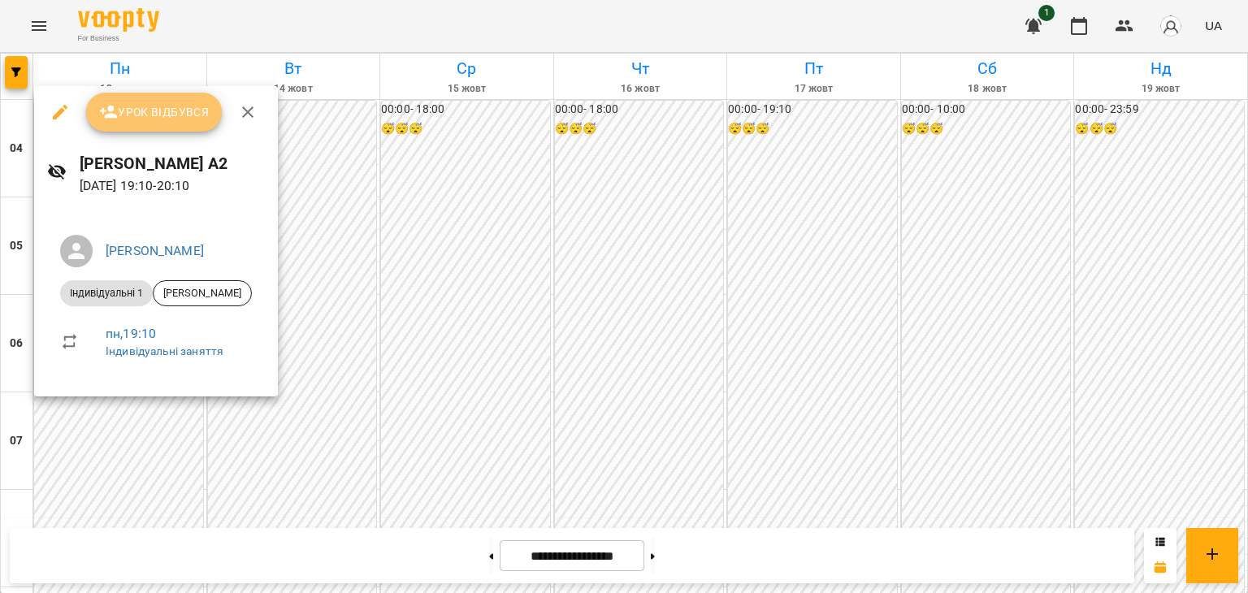
drag, startPoint x: 155, startPoint y: 111, endPoint x: 228, endPoint y: 111, distance: 72.3
click at [157, 111] on span "Урок відбувся" at bounding box center [154, 112] width 111 height 20
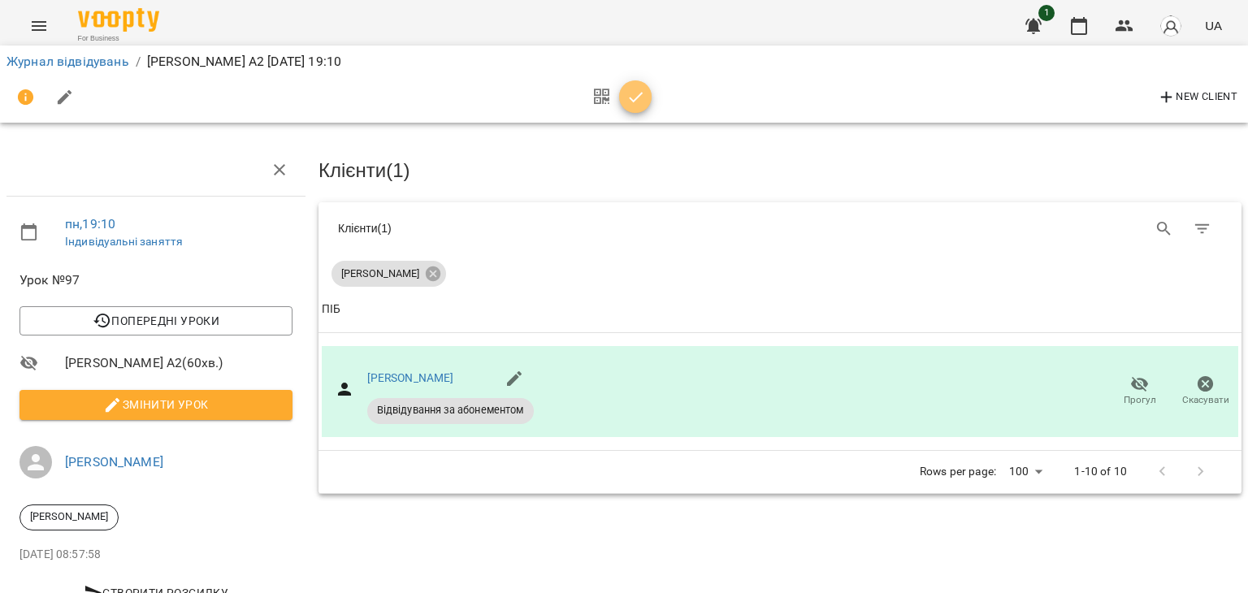
drag, startPoint x: 627, startPoint y: 101, endPoint x: 423, endPoint y: 74, distance: 206.5
click at [626, 101] on icon "button" at bounding box center [636, 98] width 20 height 20
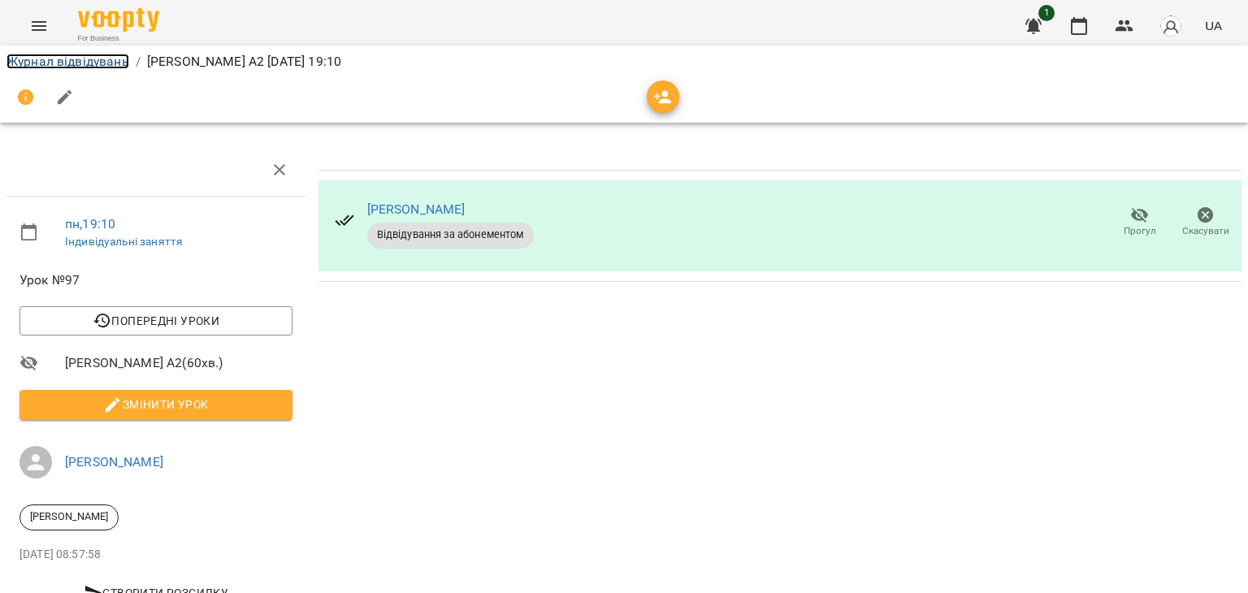
click at [109, 62] on link "Журнал відвідувань" at bounding box center [68, 61] width 123 height 15
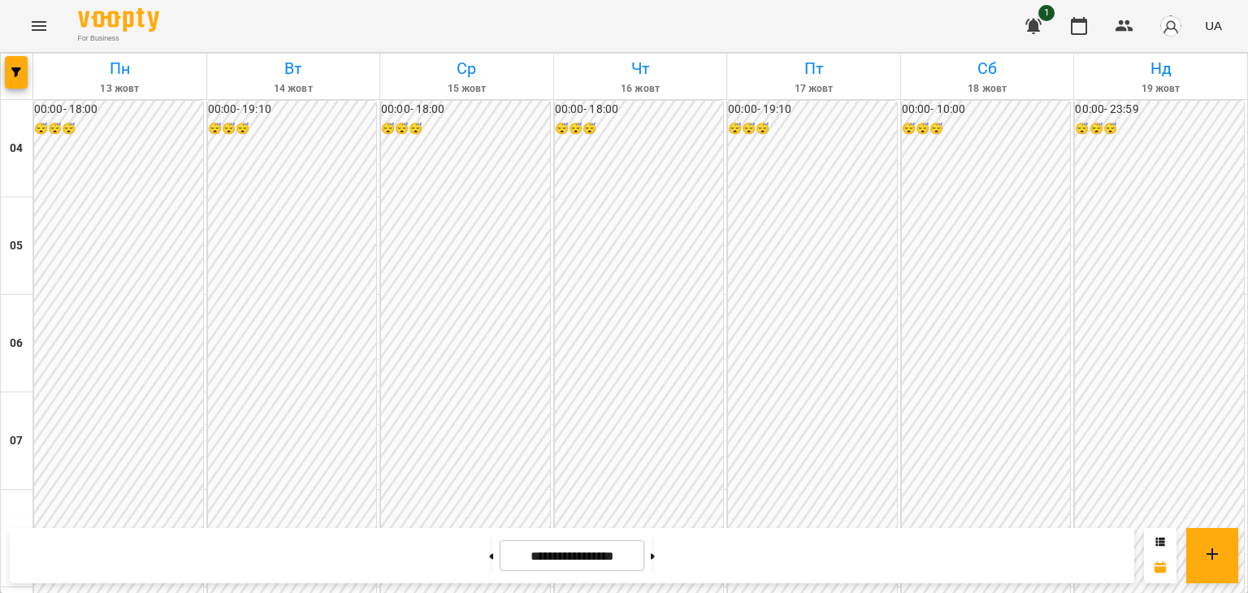
scroll to position [1432, 0]
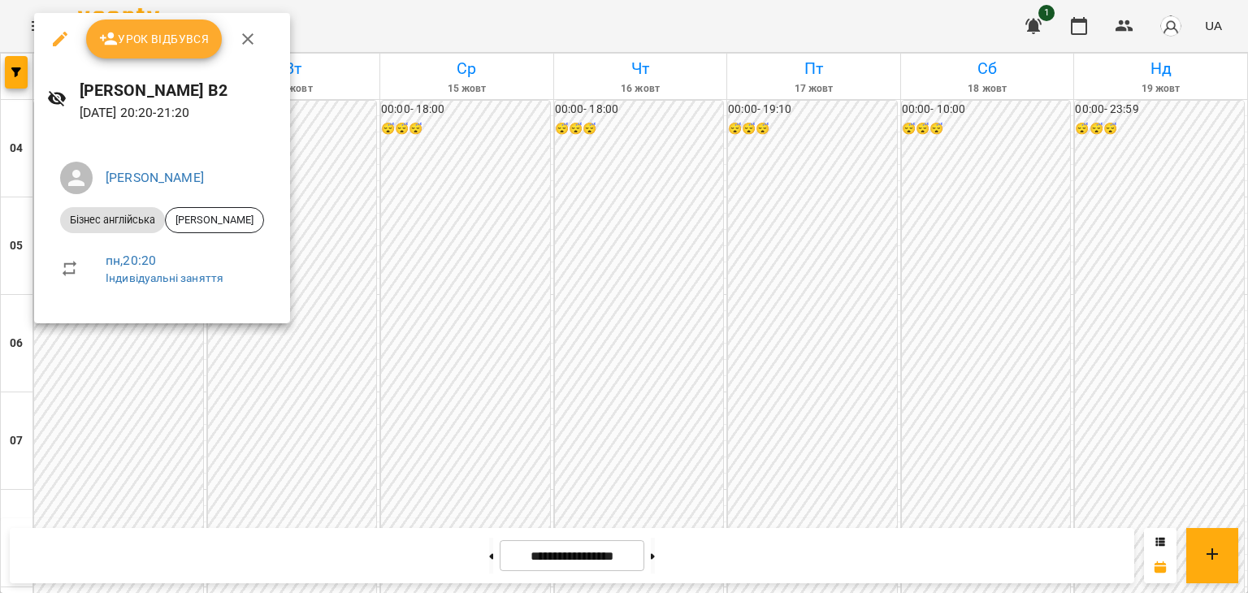
drag, startPoint x: 159, startPoint y: 36, endPoint x: 169, endPoint y: 37, distance: 9.8
click at [159, 36] on span "Урок відбувся" at bounding box center [154, 39] width 111 height 20
click at [146, 40] on span "For Business" at bounding box center [118, 38] width 81 height 11
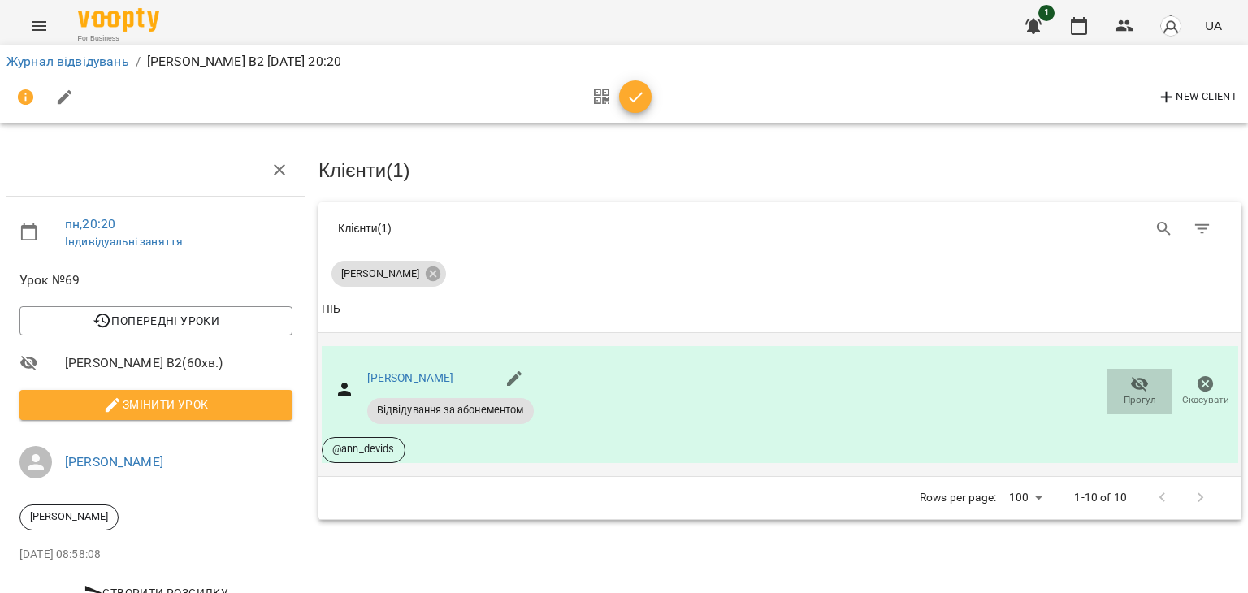
click at [1130, 382] on icon "button" at bounding box center [1140, 385] width 20 height 20
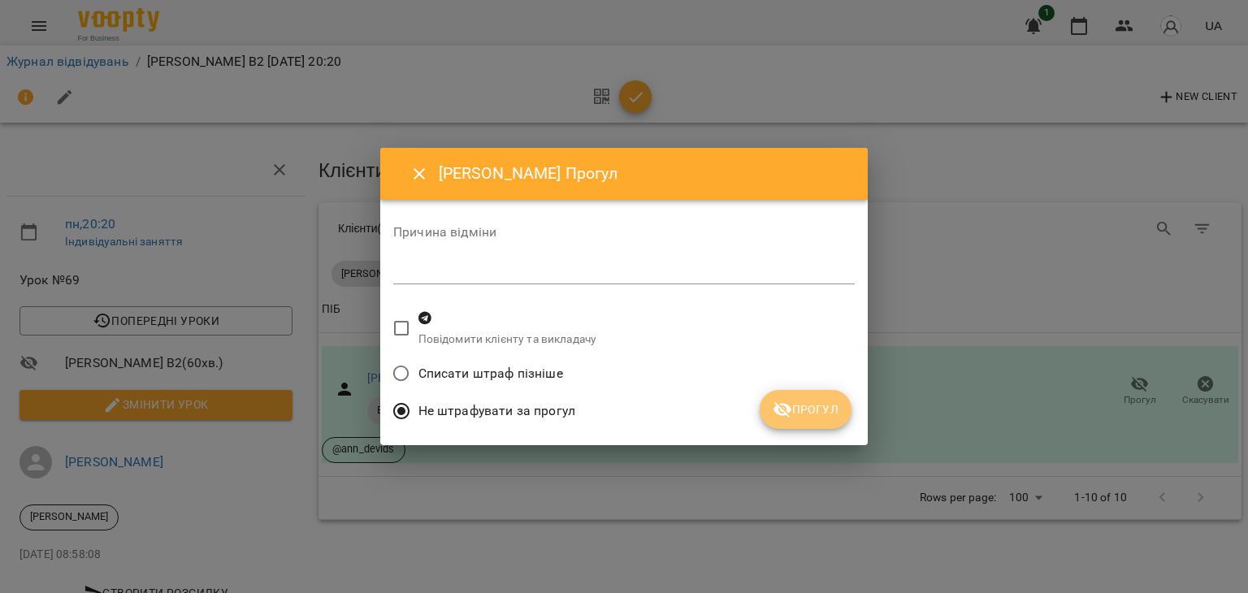
click at [802, 412] on span "Прогул" at bounding box center [806, 410] width 66 height 20
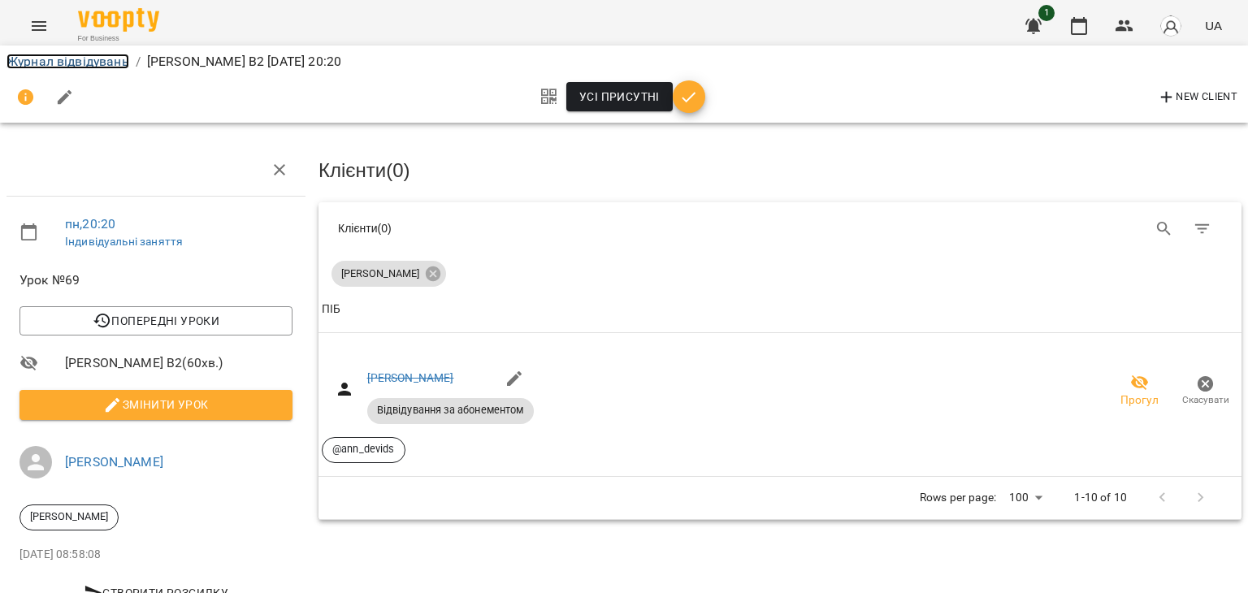
click at [62, 54] on link "Журнал відвідувань" at bounding box center [68, 61] width 123 height 15
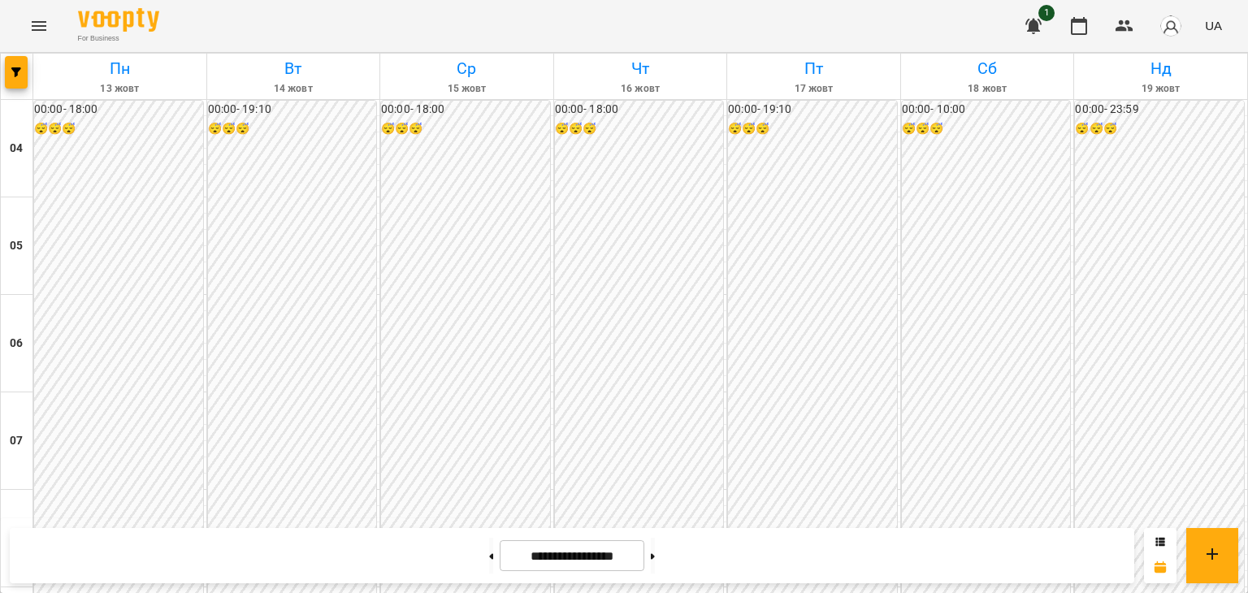
scroll to position [1432, 0]
